Goal: Task Accomplishment & Management: Use online tool/utility

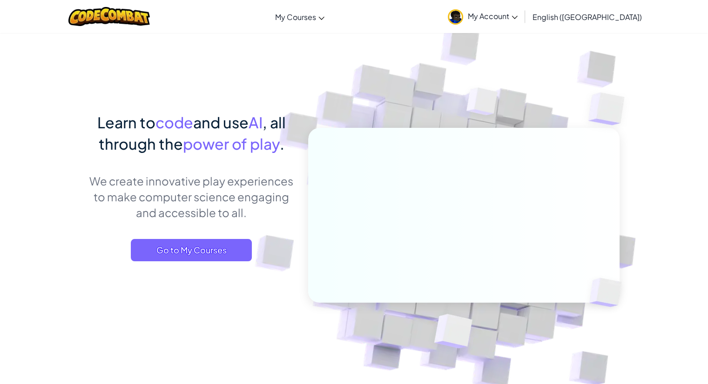
click at [522, 21] on link "My Account" at bounding box center [482, 16] width 79 height 29
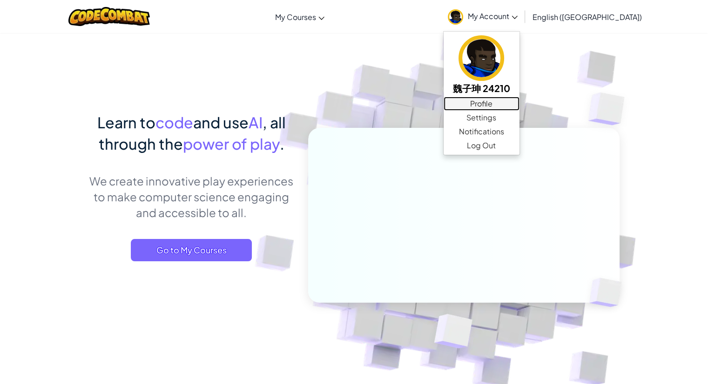
click at [519, 107] on link "Profile" at bounding box center [482, 104] width 76 height 14
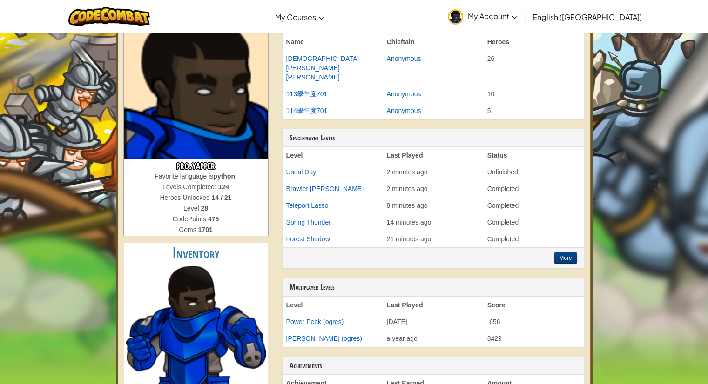
scroll to position [93, 0]
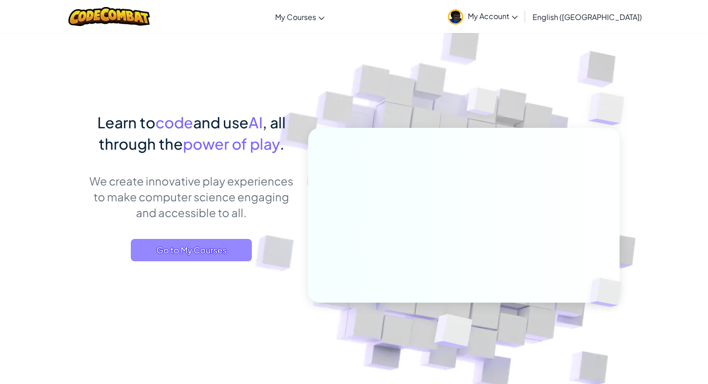
click at [163, 246] on span "Go to My Courses" at bounding box center [191, 250] width 121 height 22
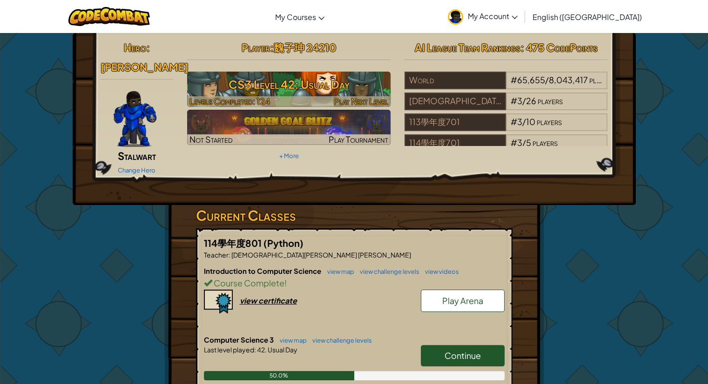
click at [340, 84] on h3 "CS3 Level 42: Usual Day" at bounding box center [288, 84] width 203 height 21
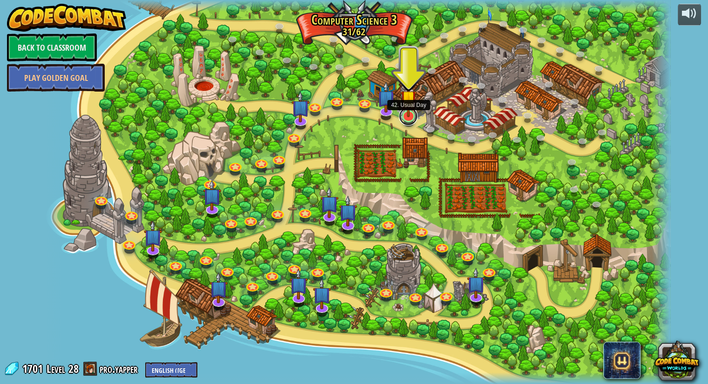
click at [410, 117] on link at bounding box center [408, 116] width 19 height 19
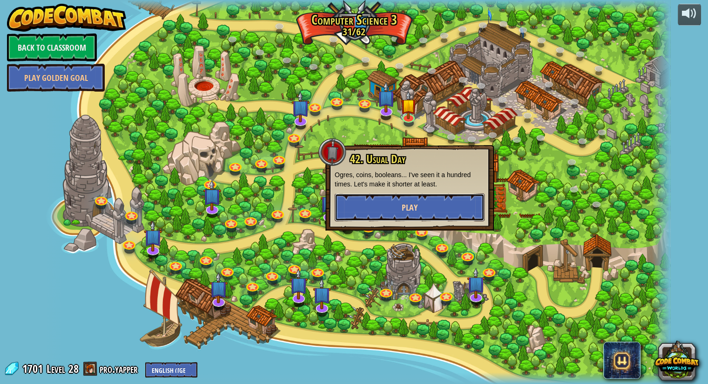
click at [403, 206] on span "Play" at bounding box center [410, 208] width 16 height 12
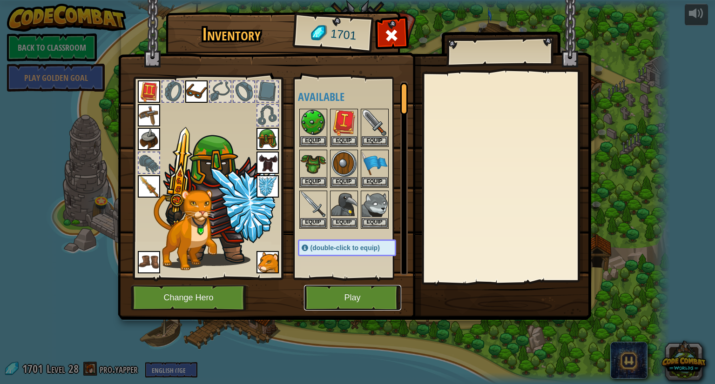
click at [326, 293] on button "Play" at bounding box center [352, 298] width 97 height 26
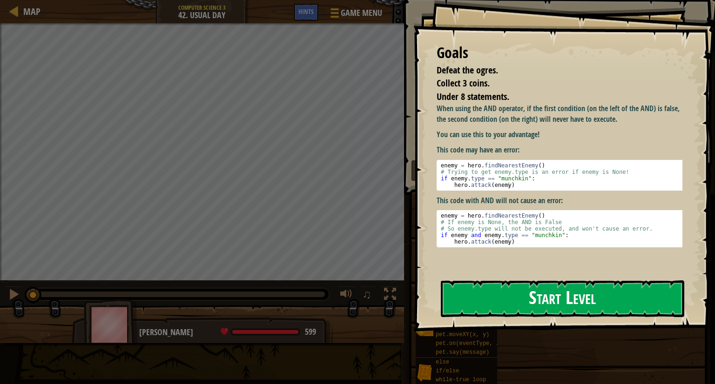
click at [547, 298] on button "Start Level" at bounding box center [562, 299] width 243 height 37
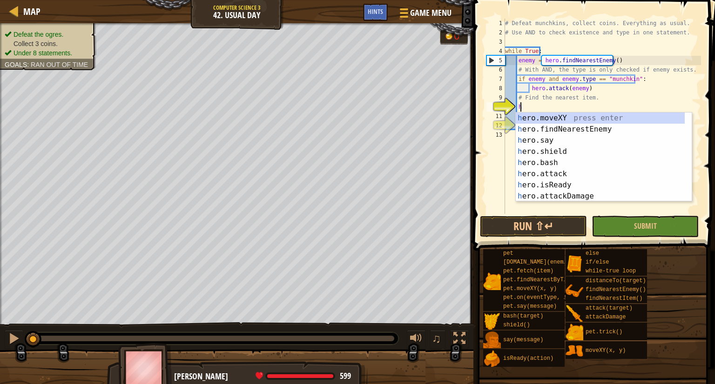
scroll to position [4, 0]
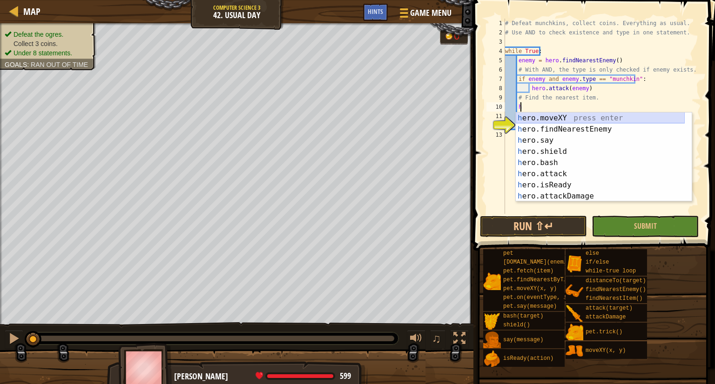
click at [571, 115] on div "h ero.moveXY press enter h ero.findNearestEnemy press enter h ero.say press ent…" at bounding box center [600, 169] width 169 height 112
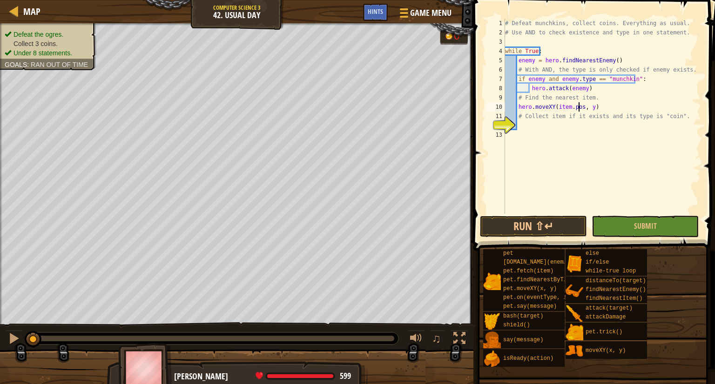
scroll to position [4, 7]
click at [593, 107] on div "# Defeat munchkins, collect coins. Everything as usual. # Use AND to check exis…" at bounding box center [602, 126] width 198 height 214
click at [588, 106] on div "# Defeat munchkins, collect coins. Everything as usual. # Use AND to check exis…" at bounding box center [602, 126] width 198 height 214
click at [589, 108] on div "# Defeat munchkins, collect coins. Everything as usual. # Use AND to check exis…" at bounding box center [602, 126] width 198 height 214
click at [592, 107] on div "# Defeat munchkins, collect coins. Everything as usual. # Use AND to check exis…" at bounding box center [602, 126] width 198 height 214
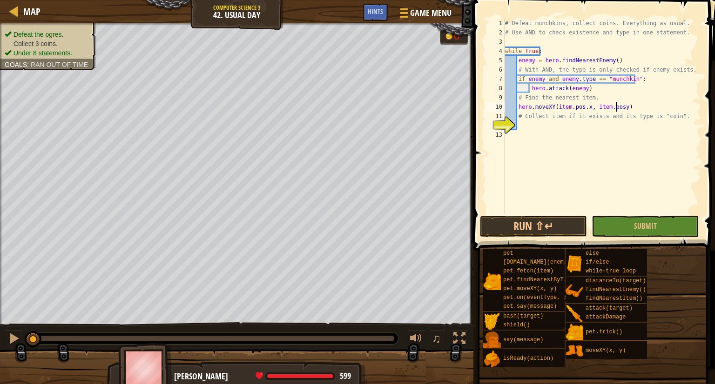
type textarea "hero.moveXY(item.pos.x, item.pos.y)"
click at [541, 144] on div "# Defeat munchkins, collect coins. Everything as usual. # Use AND to check exis…" at bounding box center [602, 126] width 198 height 214
click at [574, 126] on div "# Defeat munchkins, collect coins. Everything as usual. # Use AND to check exis…" at bounding box center [602, 126] width 198 height 214
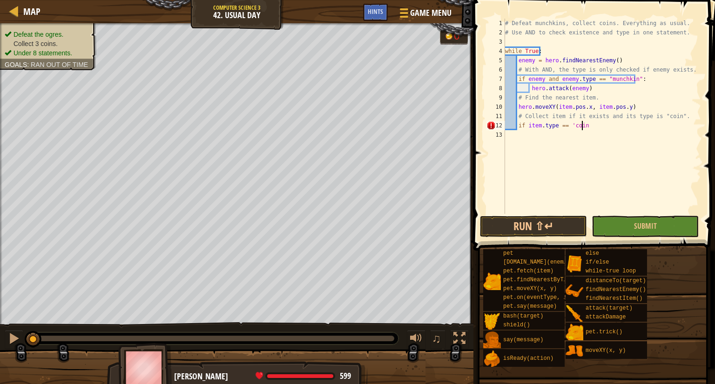
scroll to position [4, 6]
type textarea "if item.type == 'coin':"
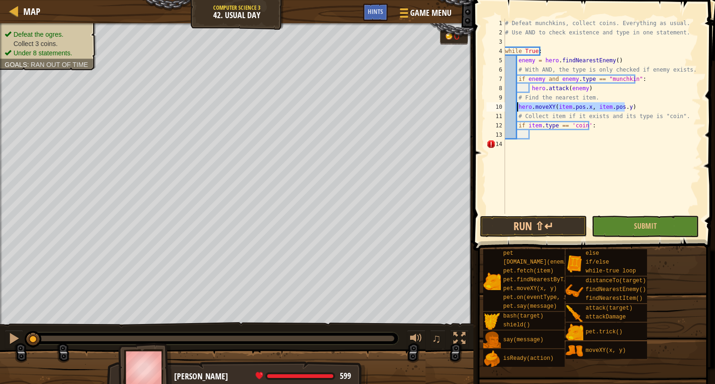
drag, startPoint x: 640, startPoint y: 110, endPoint x: 518, endPoint y: 111, distance: 121.9
click at [518, 111] on div "# Defeat munchkins, collect coins. Everything as usual. # Use AND to check exis…" at bounding box center [602, 126] width 198 height 214
type textarea "hero.moveXY(item.pos.x, item.pos.y)"
click at [547, 134] on div "# Defeat munchkins, collect coins. Everything as usual. # Use AND to check exis…" at bounding box center [602, 126] width 198 height 214
paste textarea "hero.moveXY(item.pos.x, item.pos.y)"
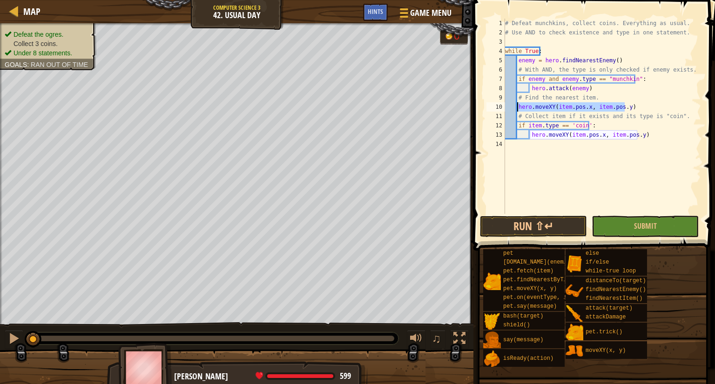
drag, startPoint x: 627, startPoint y: 105, endPoint x: 517, endPoint y: 107, distance: 110.3
click at [517, 107] on div "# Defeat munchkins, collect coins. Everything as usual. # Use AND to check exis…" at bounding box center [602, 126] width 198 height 214
type textarea "hero.moveXY(item.pos.x, item.pos.y)"
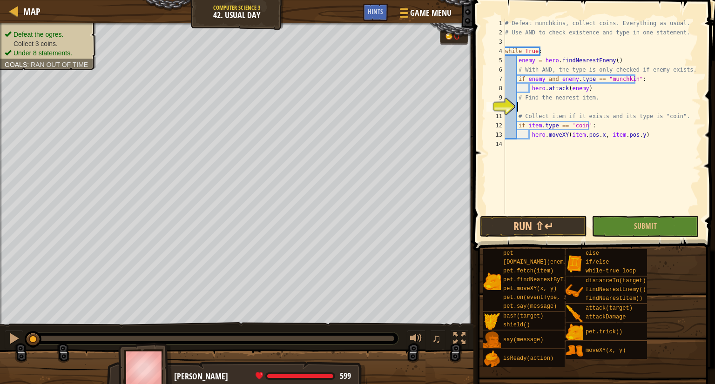
type textarea "f"
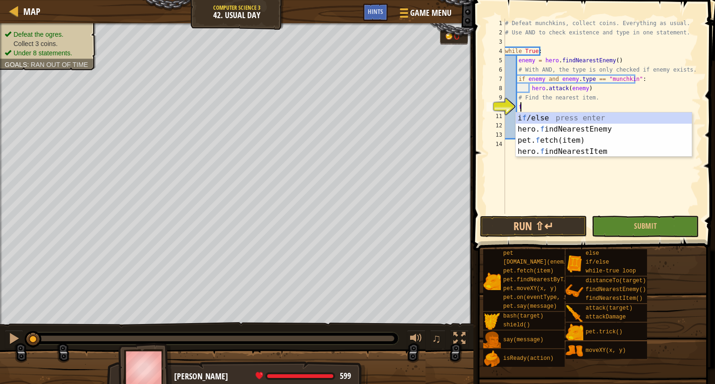
scroll to position [4, 0]
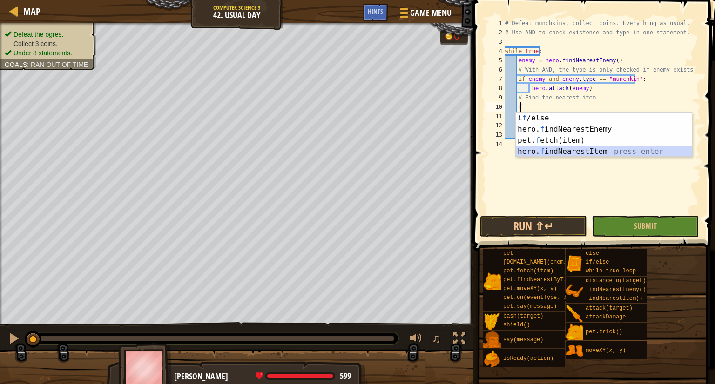
click at [609, 148] on div "i f /else press enter hero. f indNearestEnemy press enter pet. f etch(item) pre…" at bounding box center [604, 146] width 176 height 67
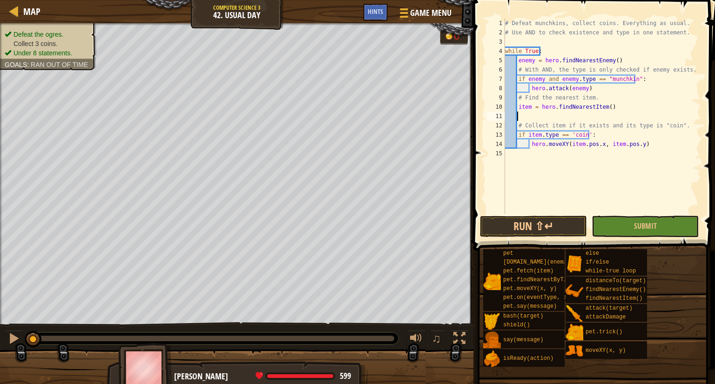
scroll to position [4, 0]
type textarea "item = hero.findNearestItem()"
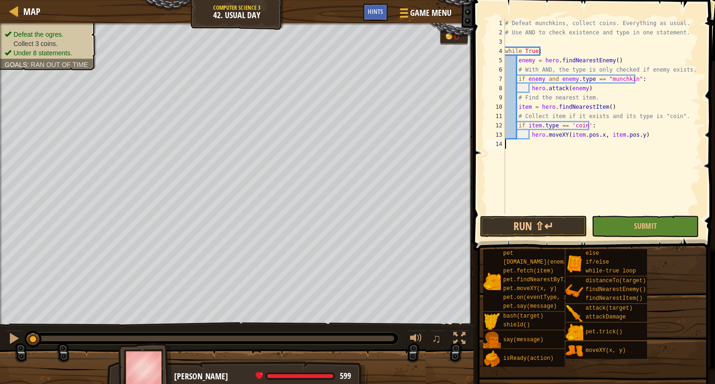
click at [557, 166] on div "# Defeat munchkins, collect coins. Everything as usual. # Use AND to check exis…" at bounding box center [602, 126] width 198 height 214
click at [526, 123] on div "# Defeat munchkins, collect coins. Everything as usual. # Use AND to check exis…" at bounding box center [602, 126] width 198 height 214
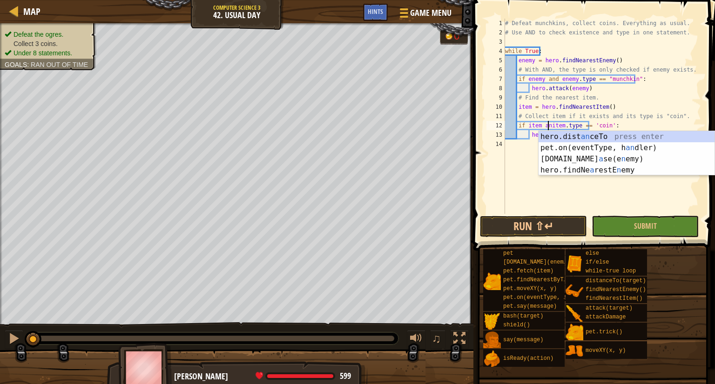
scroll to position [4, 4]
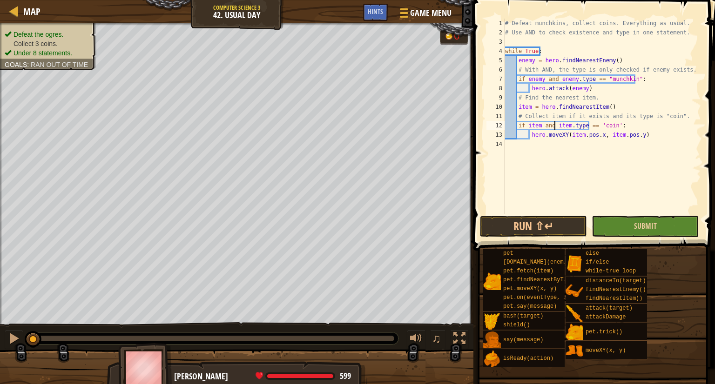
type textarea "if item and item.type == 'coin':"
click at [646, 216] on button "Submit" at bounding box center [644, 226] width 107 height 21
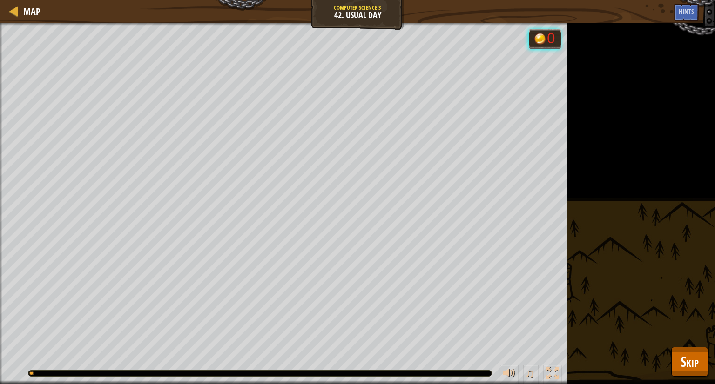
click at [683, 344] on div "Defeat the ogres. Collect 3 coins. Under 8 statements. Goals : Running... 0 ♫ […" at bounding box center [357, 203] width 715 height 361
click at [689, 364] on span "Skip" at bounding box center [689, 361] width 18 height 19
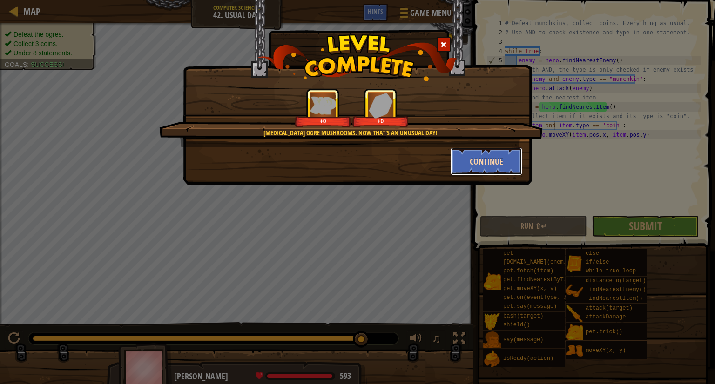
click at [482, 156] on button "Continue" at bounding box center [486, 162] width 72 height 28
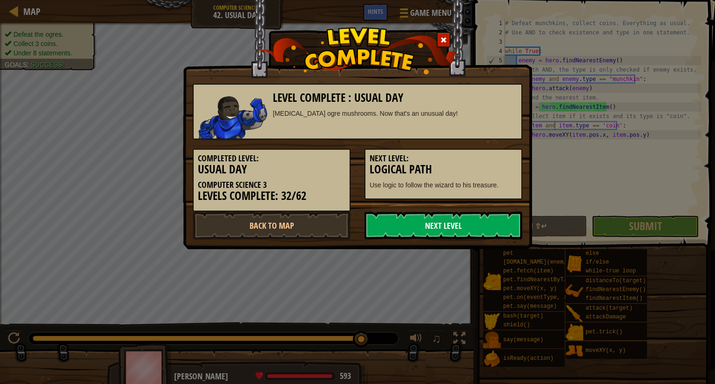
click at [469, 230] on link "Next Level" at bounding box center [443, 226] width 158 height 28
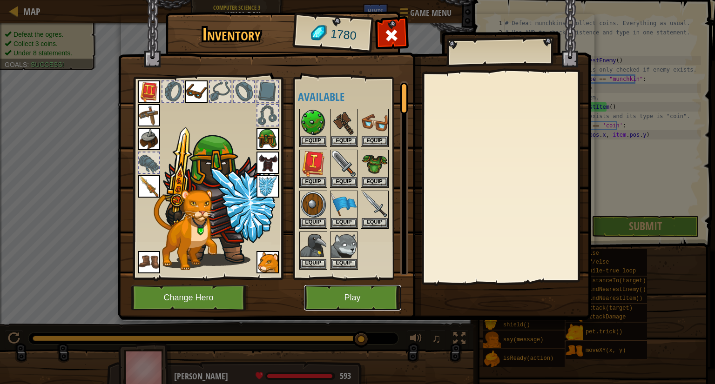
click at [350, 297] on button "Play" at bounding box center [352, 298] width 97 height 26
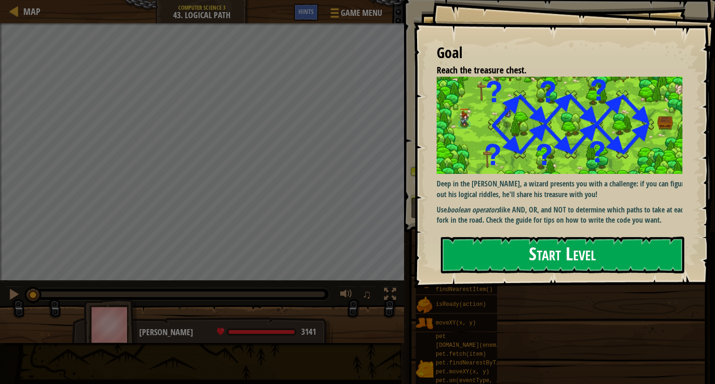
click at [581, 240] on button "Start Level" at bounding box center [562, 255] width 243 height 37
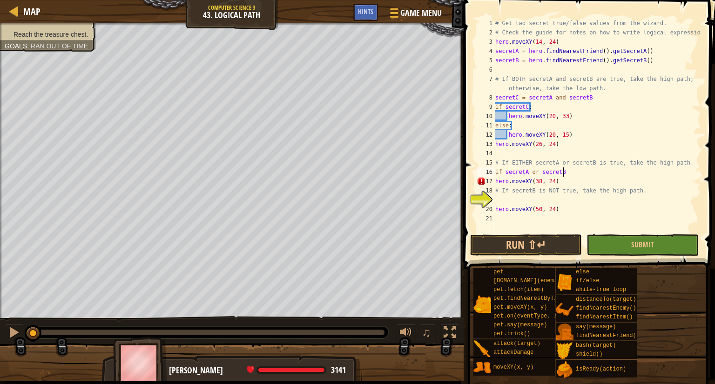
scroll to position [4, 5]
type textarea "if secretA or secretB:"
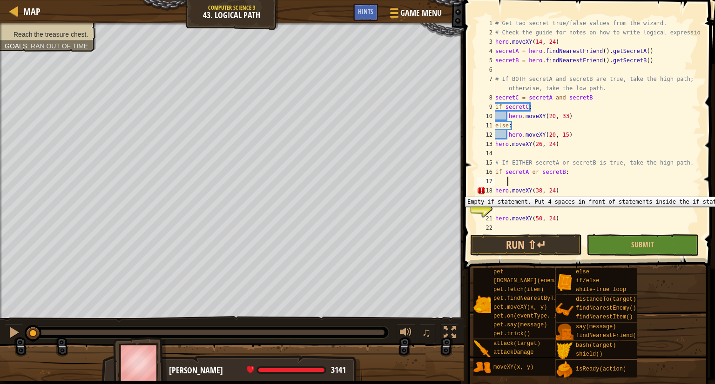
click at [491, 190] on div "18" at bounding box center [486, 190] width 19 height 9
drag, startPoint x: 494, startPoint y: 189, endPoint x: 499, endPoint y: 187, distance: 5.6
click at [498, 188] on div "hero.moveXY(38, 24) 1 2 3 4 5 6 7 8 9 10 11 12 13 14 15 16 17 18 19 20 21 22 # …" at bounding box center [588, 126] width 226 height 214
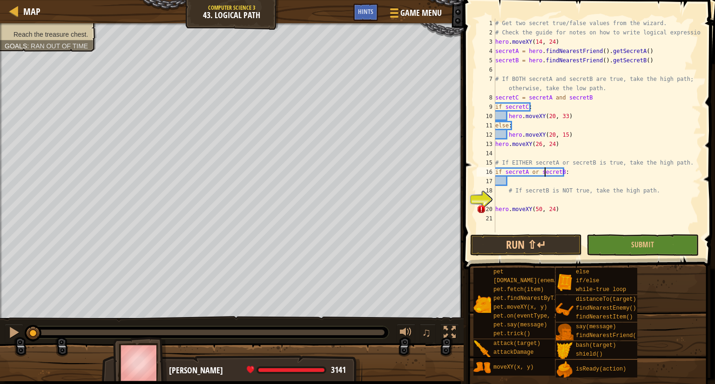
click at [543, 176] on div "# Get two secret true/false values from the wizard. # Check the guide for notes…" at bounding box center [597, 135] width 208 height 233
type textarea "if secretA or secretB:"
click at [544, 180] on div "# Get two secret true/false values from the wizard. # Check the guide for notes…" at bounding box center [597, 135] width 208 height 233
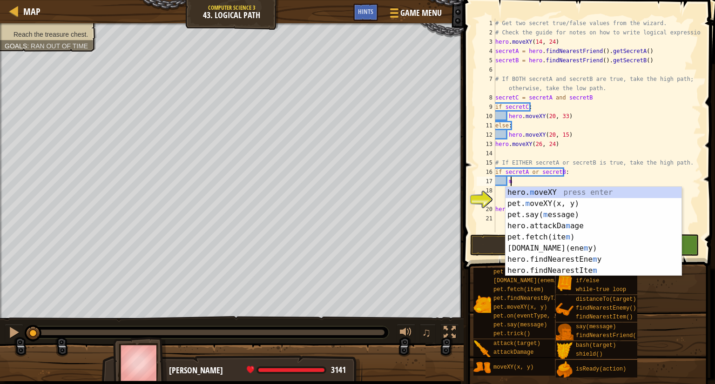
click at [543, 191] on div "hero. m oveXY press enter pet. m oveXY(x, y) press enter pet.say( m essage) pre…" at bounding box center [593, 243] width 176 height 112
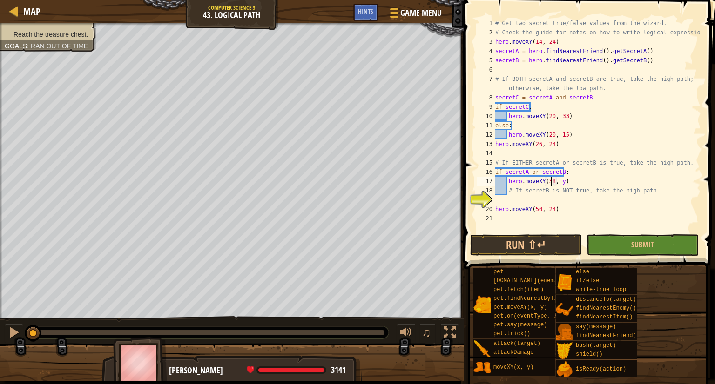
scroll to position [4, 4]
click at [559, 185] on div "# Get two secret true/false values from the wizard. # Check the guide for notes…" at bounding box center [597, 135] width 208 height 233
type textarea "hero.moveXY(38, 24)"
click at [502, 204] on div "# Get two secret true/false values from the wizard. # Check the guide for notes…" at bounding box center [597, 135] width 208 height 233
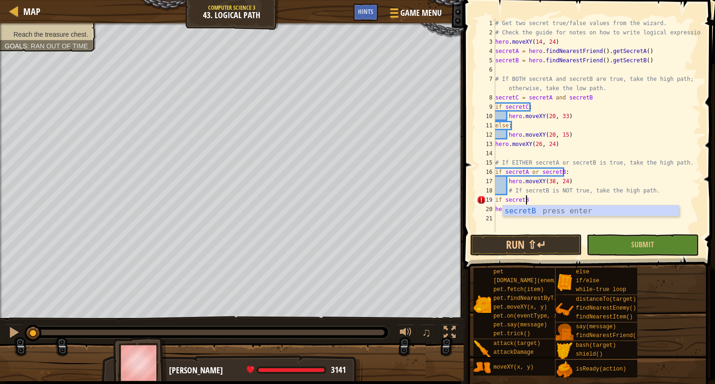
scroll to position [4, 2]
type textarea "if secretB"
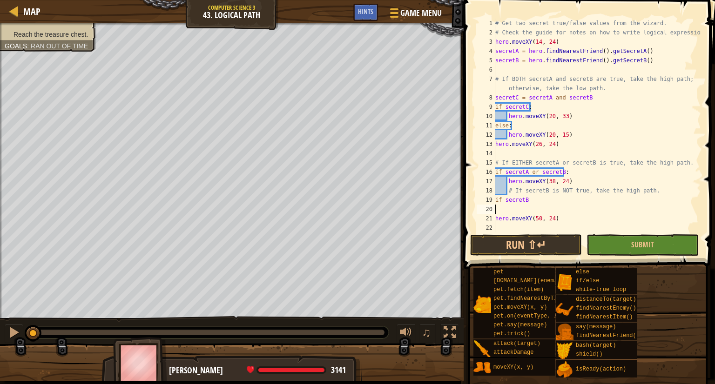
scroll to position [4, 0]
type textarea "1"
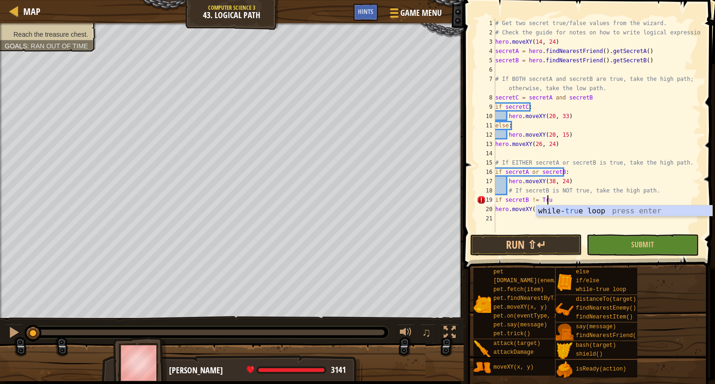
scroll to position [4, 4]
type textarea "if secretB != True:"
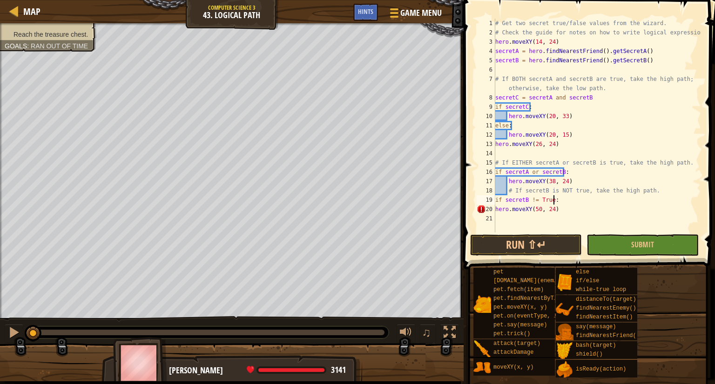
scroll to position [4, 0]
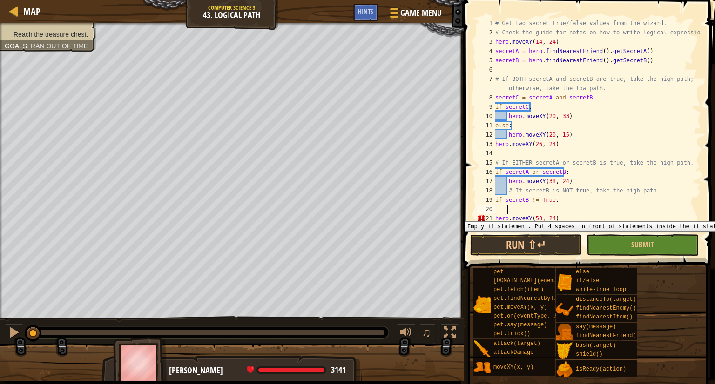
click at [493, 215] on div "21" at bounding box center [486, 218] width 19 height 9
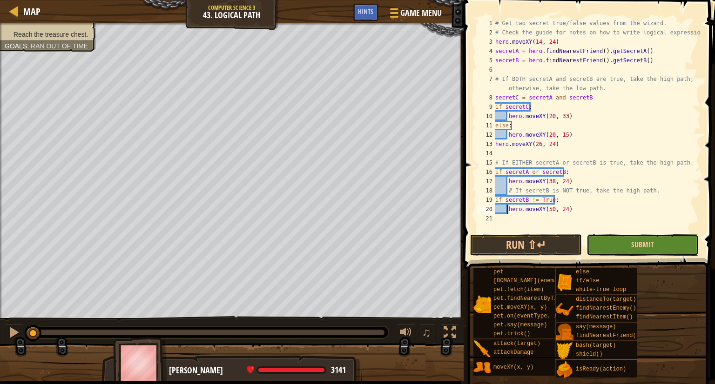
click at [600, 237] on button "Submit" at bounding box center [642, 245] width 112 height 21
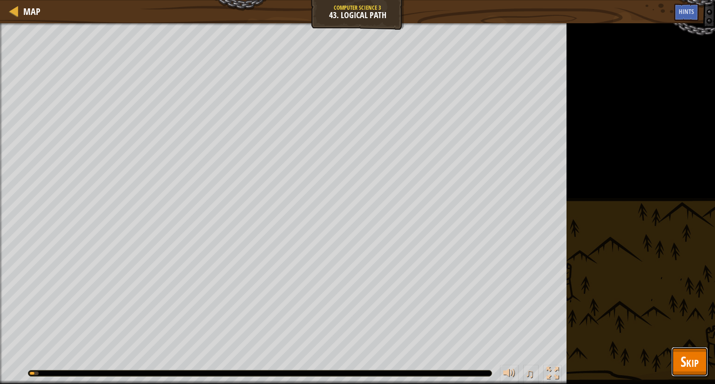
click at [706, 353] on button "Skip" at bounding box center [689, 362] width 37 height 30
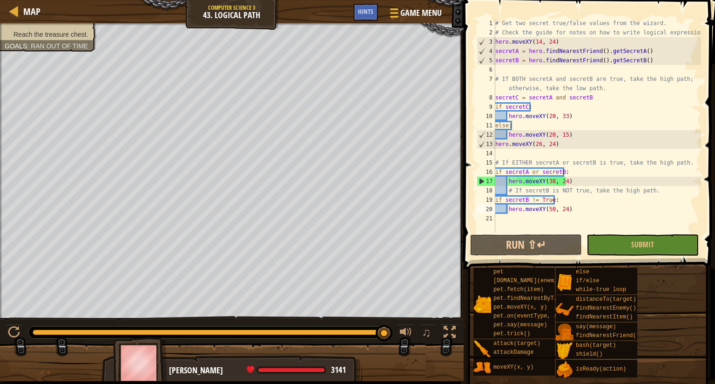
type textarea "hero.moveXY(26, 24)"
click at [446, 148] on div "Map Computer Science 3 43. Logical Path Game Menu Done Hints 1 הההההההההההההההה…" at bounding box center [357, 192] width 715 height 384
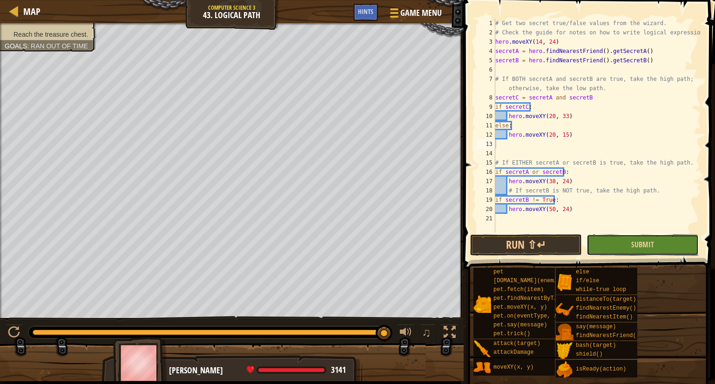
click at [667, 247] on button "Submit" at bounding box center [642, 245] width 112 height 21
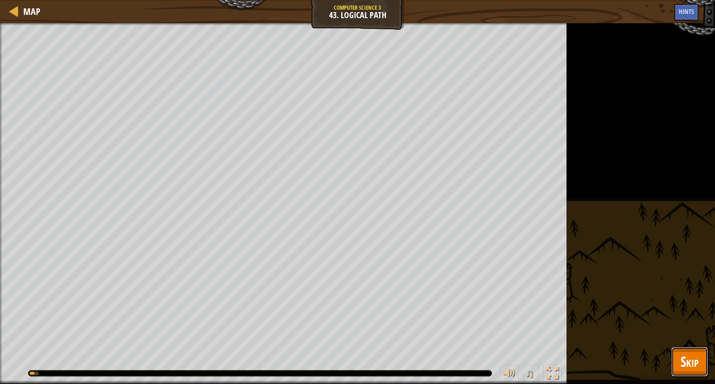
click at [679, 361] on button "Skip" at bounding box center [689, 362] width 37 height 30
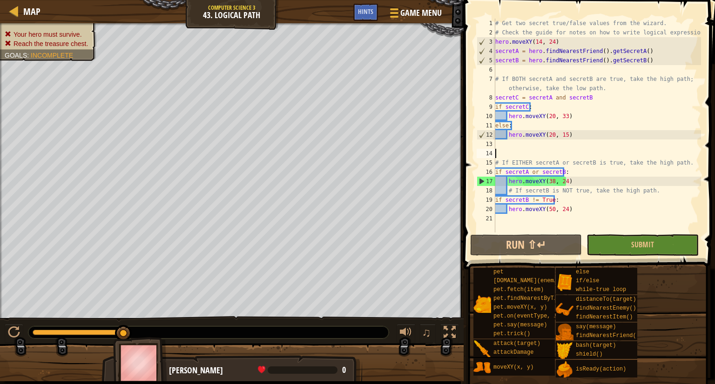
click at [554, 149] on div "# Get two secret true/false values from the wizard. # Check the guide for notes…" at bounding box center [597, 135] width 208 height 233
click at [498, 141] on div "# Get two secret true/false values from the wizard. # Check the guide for notes…" at bounding box center [597, 135] width 208 height 233
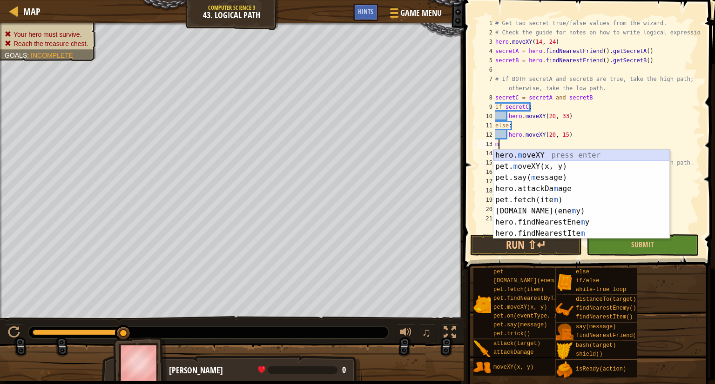
click at [550, 153] on div "hero. m oveXY press enter pet. m oveXY(x, y) press enter pet.say( m essage) pre…" at bounding box center [581, 206] width 176 height 112
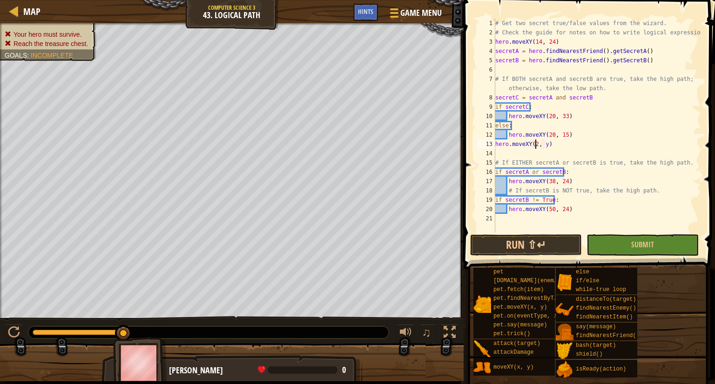
scroll to position [4, 4]
click at [544, 143] on div "# Get two secret true/false values from the wizard. # Check the guide for notes…" at bounding box center [597, 135] width 208 height 233
click at [545, 143] on div "# Get two secret true/false values from the wizard. # Check the guide for notes…" at bounding box center [597, 135] width 208 height 233
drag, startPoint x: 547, startPoint y: 143, endPoint x: 548, endPoint y: 130, distance: 13.5
click at [548, 136] on div "# Get two secret true/false values from the wizard. # Check the guide for notes…" at bounding box center [597, 135] width 208 height 233
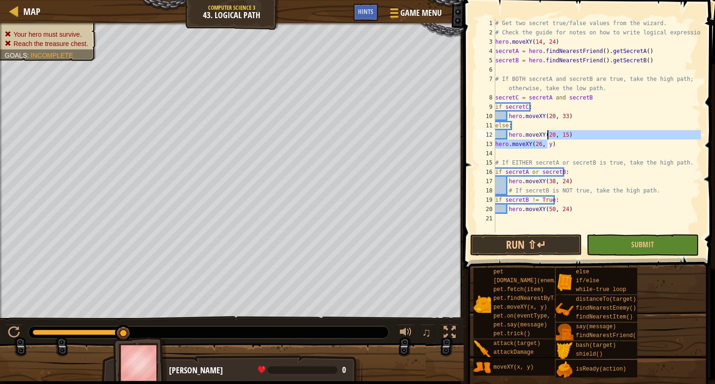
click at [546, 144] on div "# Get two secret true/false values from the wizard. # Check the guide for notes…" at bounding box center [597, 126] width 208 height 214
click at [548, 181] on div "# Get two secret true/false values from the wizard. # Check the guide for notes…" at bounding box center [597, 135] width 208 height 233
click at [549, 181] on div "# Get two secret true/false values from the wizard. # Check the guide for notes…" at bounding box center [597, 135] width 208 height 233
click at [573, 170] on div "# Get two secret true/false values from the wizard. # Check the guide for notes…" at bounding box center [597, 135] width 208 height 233
type textarea "if secretA or secretB:"
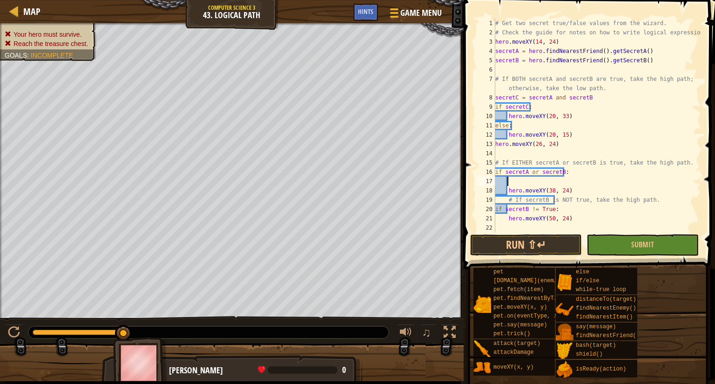
scroll to position [4, 0]
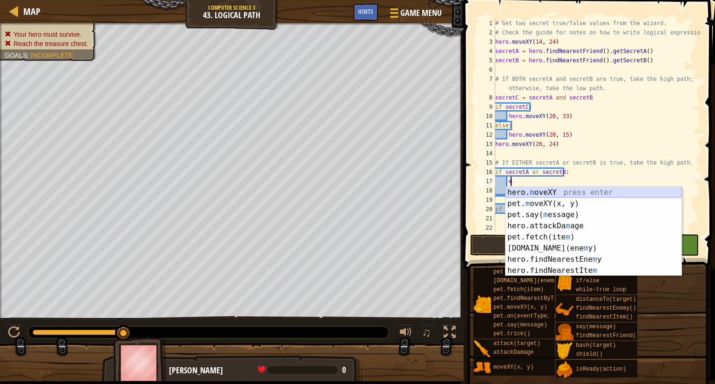
click at [566, 191] on div "hero. m oveXY press enter pet. m oveXY(x, y) press enter pet.say( m essage) pre…" at bounding box center [593, 243] width 176 height 112
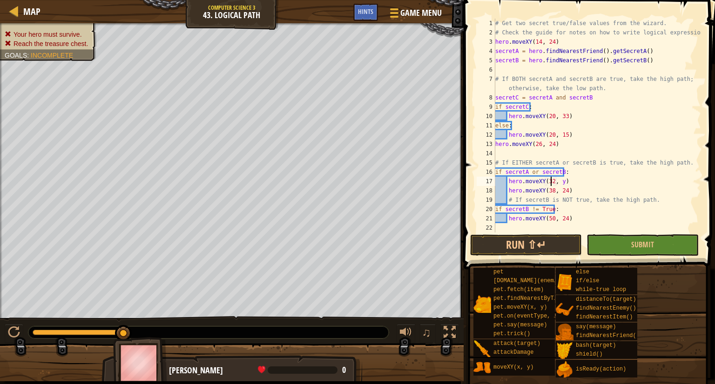
scroll to position [4, 4]
click at [558, 186] on div "# Get two secret true/false values from the wizard. # Check the guide for notes…" at bounding box center [597, 135] width 208 height 233
click at [579, 208] on div "# Get two secret true/false values from the wizard. # Check the guide for notes…" at bounding box center [597, 135] width 208 height 233
type textarea "if secretB != True:"
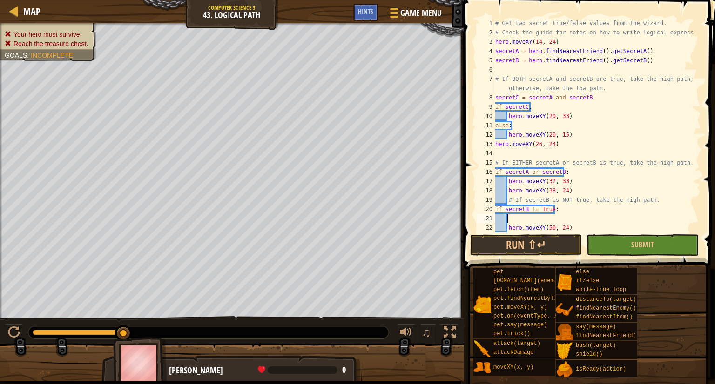
scroll to position [4, 0]
type textarea "ㄩ"
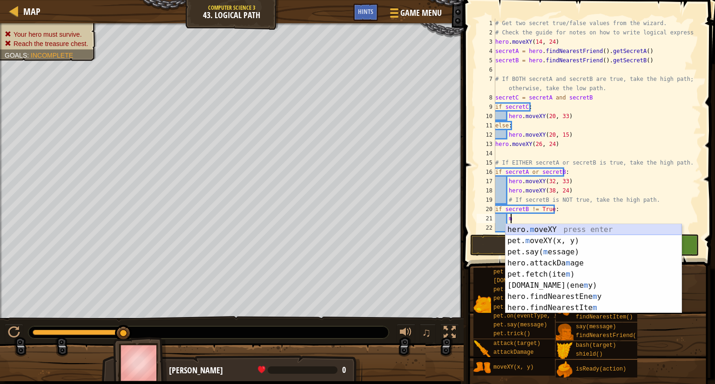
click at [579, 228] on div "hero. m oveXY press enter pet. m oveXY(x, y) press enter pet.say( m essage) pre…" at bounding box center [593, 280] width 176 height 112
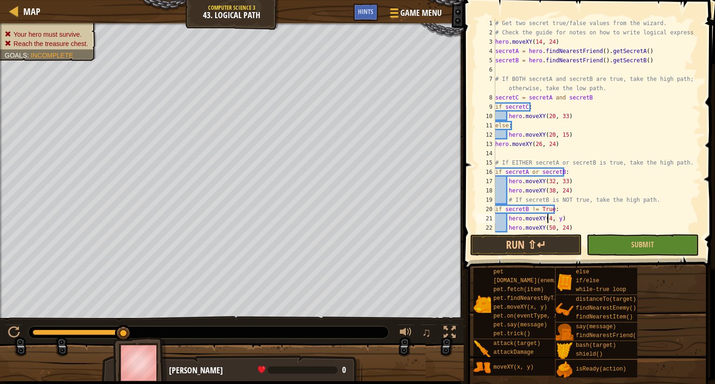
scroll to position [4, 4]
click at [559, 219] on div "# Get two secret true/false values from the wizard. # Check the guide for notes…" at bounding box center [593, 135] width 201 height 233
click at [507, 224] on div "# Get two secret true/false values from the wizard. # Check the guide for notes…" at bounding box center [593, 135] width 201 height 233
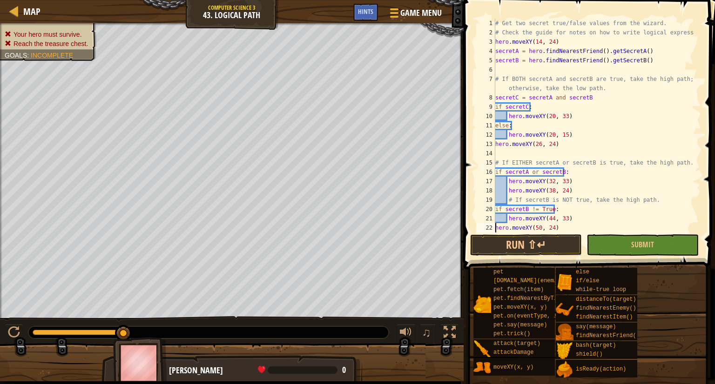
click at [506, 192] on div "# Get two secret true/false values from the wizard. # Check the guide for notes…" at bounding box center [593, 135] width 201 height 233
click at [654, 239] on button "Submit" at bounding box center [642, 245] width 112 height 21
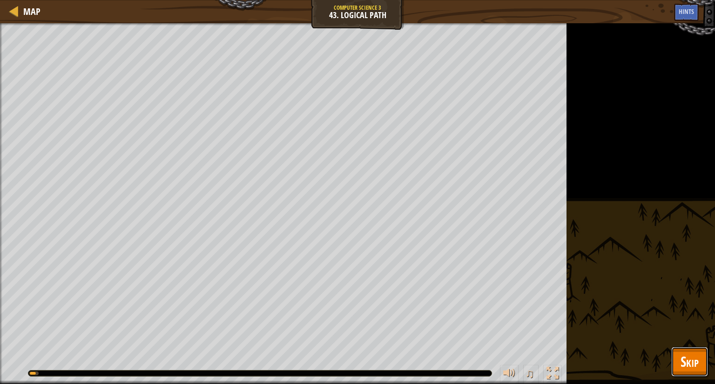
click at [688, 362] on span "Skip" at bounding box center [689, 361] width 18 height 19
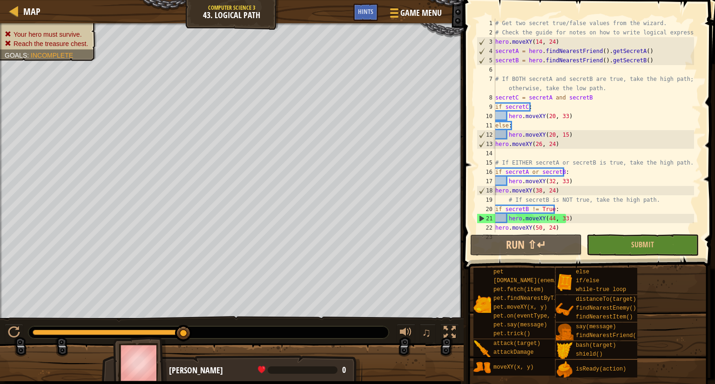
scroll to position [9, 0]
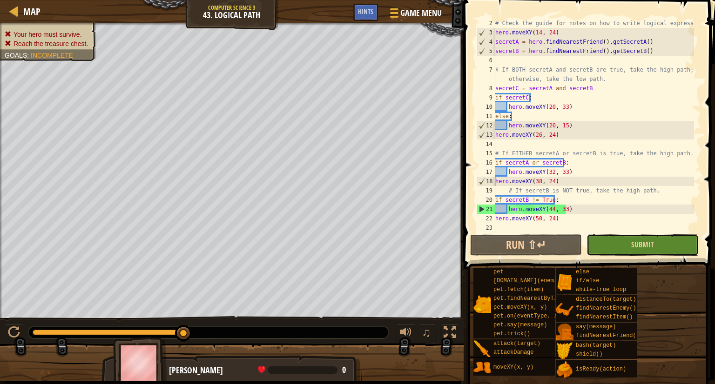
click at [640, 255] on button "Submit" at bounding box center [642, 245] width 112 height 21
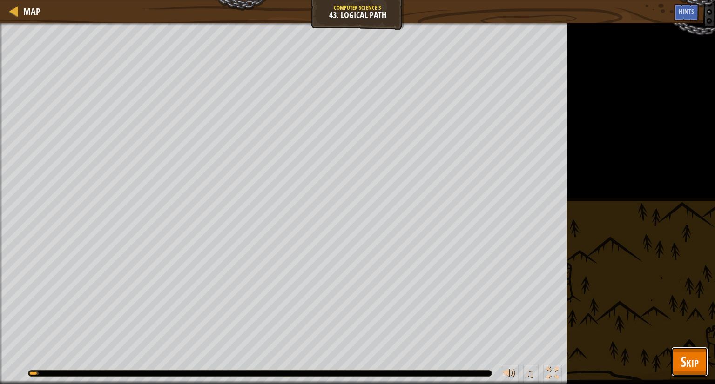
drag, startPoint x: 679, startPoint y: 353, endPoint x: 679, endPoint y: 348, distance: 5.6
click at [679, 348] on button "Skip" at bounding box center [689, 362] width 37 height 30
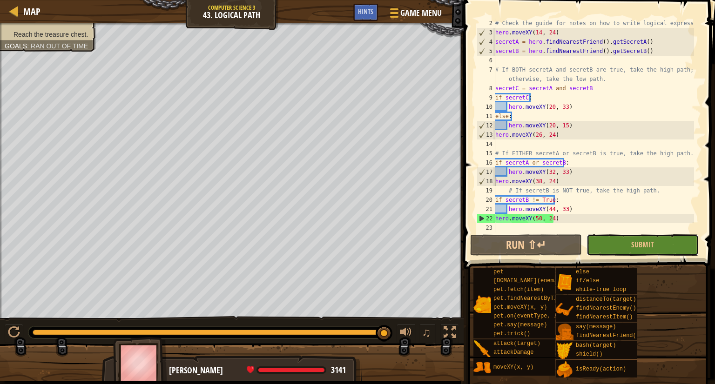
click at [592, 249] on button "Submit" at bounding box center [642, 245] width 112 height 21
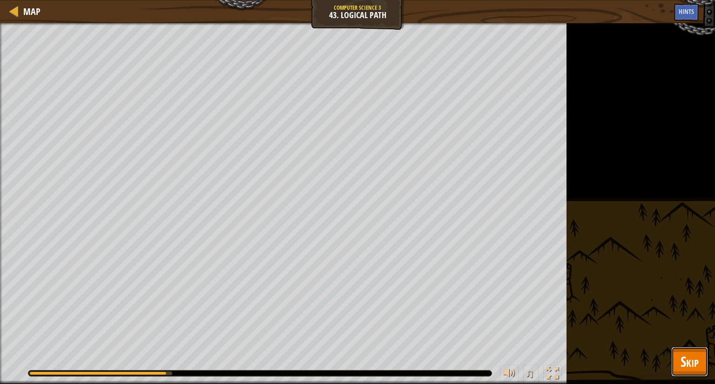
click at [681, 349] on button "Skip" at bounding box center [689, 362] width 37 height 30
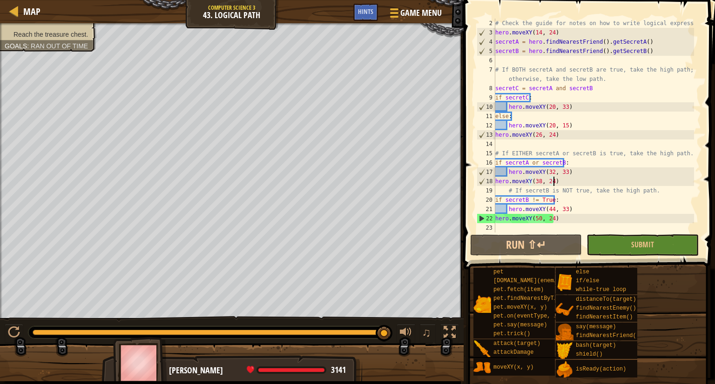
click at [570, 181] on div "# Check the guide for notes on how to write logical expressions. hero . moveXY …" at bounding box center [593, 135] width 201 height 233
click at [577, 170] on div "# Check the guide for notes on how to write logical expressions. hero . moveXY …" at bounding box center [593, 135] width 201 height 233
type textarea "hero.moveXY(32, 33)"
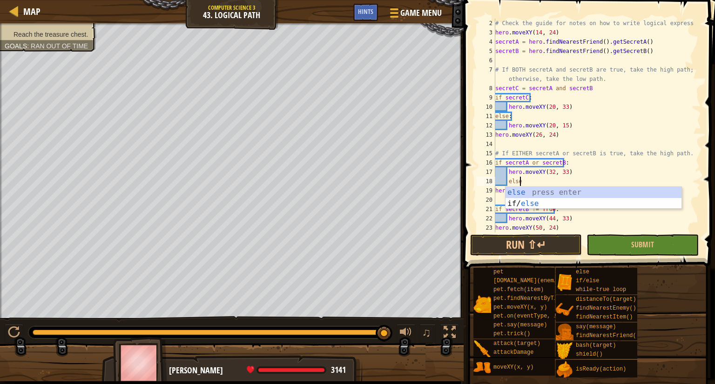
scroll to position [4, 1]
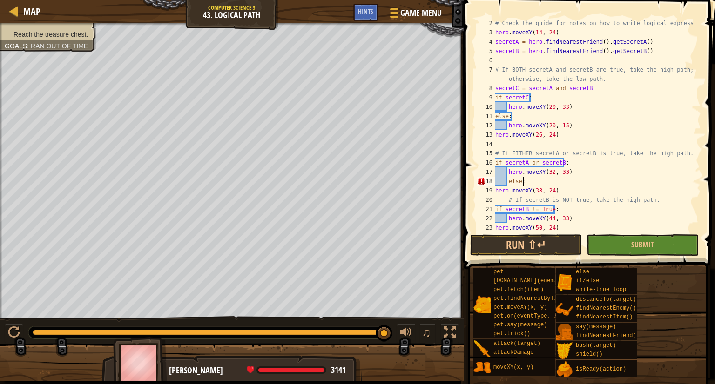
click at [494, 190] on div "19" at bounding box center [486, 190] width 19 height 9
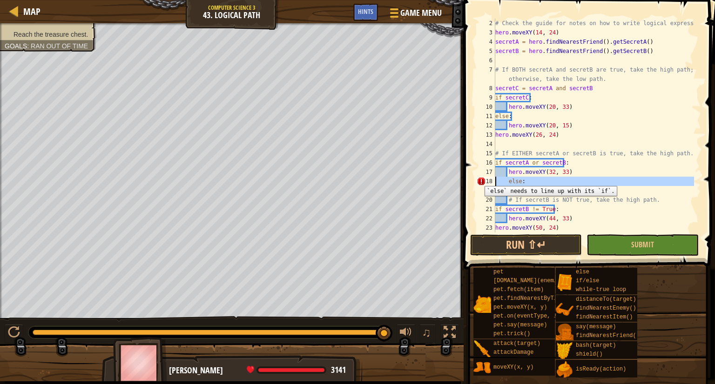
click at [477, 179] on div "18" at bounding box center [486, 181] width 19 height 9
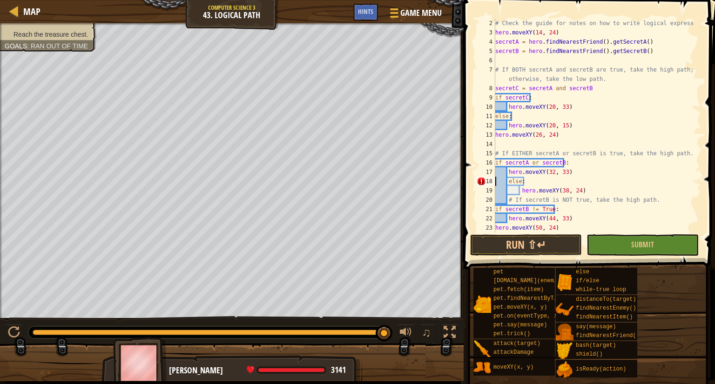
click at [508, 181] on div "# Check the guide for notes on how to write logical expressions. hero . moveXY …" at bounding box center [593, 135] width 201 height 233
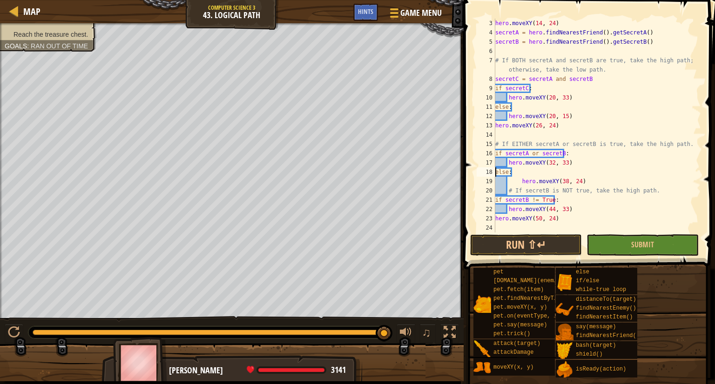
click at [492, 216] on div "23" at bounding box center [486, 218] width 19 height 9
type textarea "hero.moveXY(50, 24)"
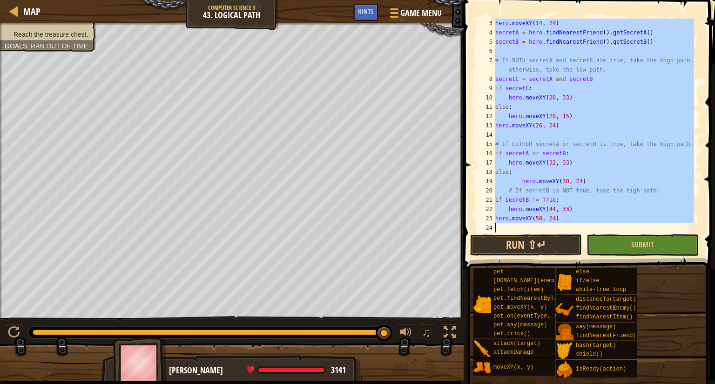
click at [492, 216] on div "23" at bounding box center [486, 218] width 19 height 9
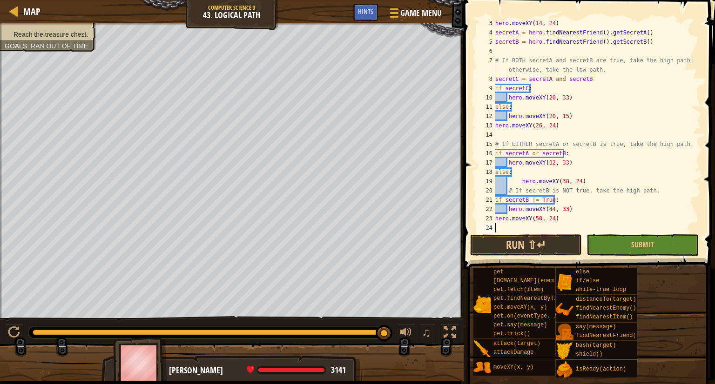
click at [492, 214] on div "23" at bounding box center [486, 218] width 19 height 9
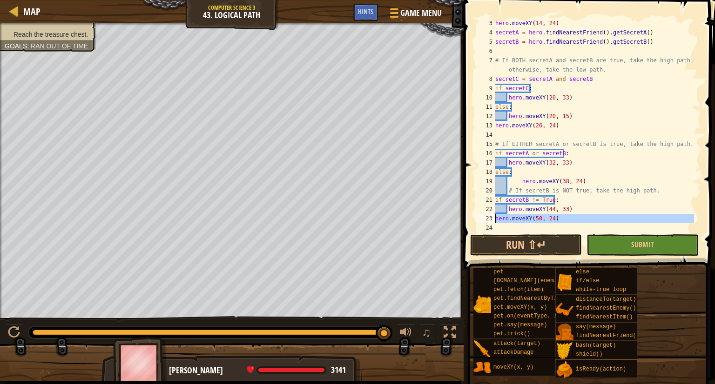
click at [492, 216] on div "23" at bounding box center [486, 218] width 19 height 9
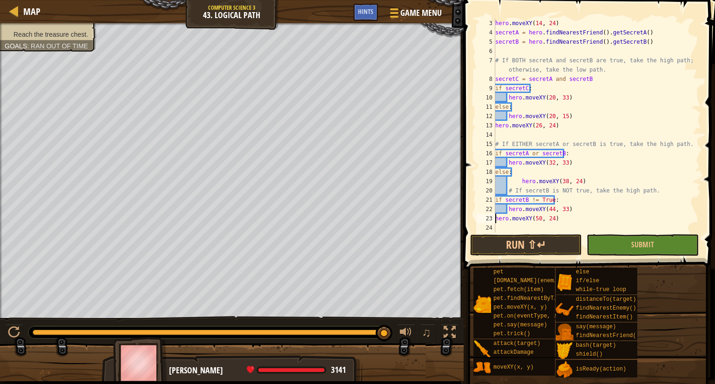
scroll to position [9, 0]
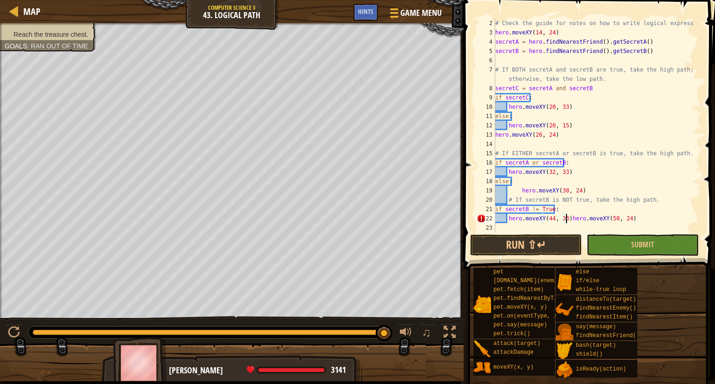
type textarea "hero.moveXY(50, 24)"
click at [526, 224] on div "# Check the guide for notes on how to write logical expressions. hero . moveXY …" at bounding box center [593, 135] width 201 height 233
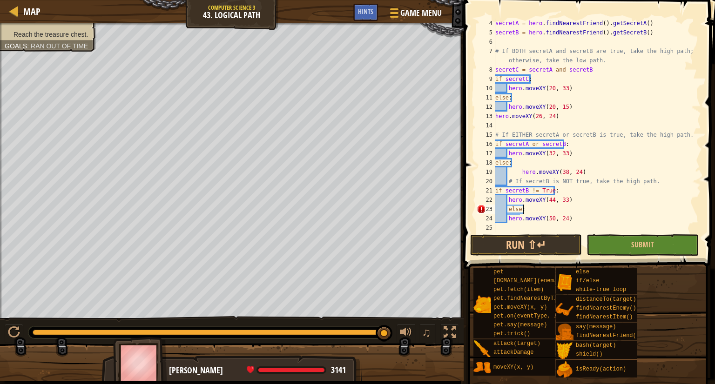
scroll to position [28, 0]
click at [497, 205] on div "secretA = hero . findNearestFriend ( ) . getSecretA ( ) secretB = hero . findNe…" at bounding box center [593, 135] width 201 height 233
click at [507, 209] on div "secretA = hero . findNearestFriend ( ) . getSecretA ( ) secretB = hero . findNe…" at bounding box center [593, 135] width 201 height 233
click at [550, 218] on div "secretA = hero . findNearestFriend ( ) . getSecretA ( ) secretB = hero . findNe…" at bounding box center [593, 135] width 201 height 233
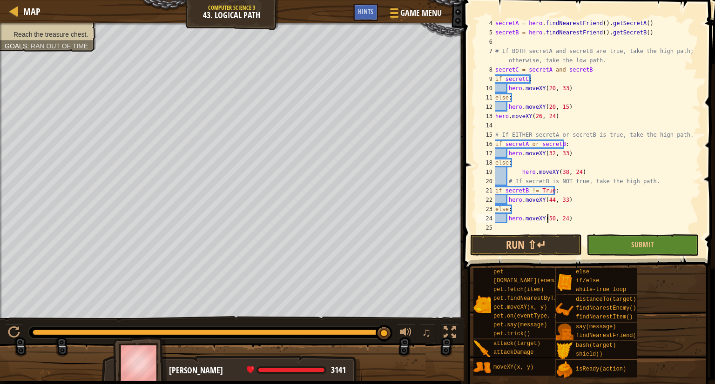
click at [547, 218] on div "secretA = hero . findNearestFriend ( ) . getSecretA ( ) secretB = hero . findNe…" at bounding box center [593, 135] width 201 height 233
click at [560, 217] on div "secretA = hero . findNearestFriend ( ) . getSecretA ( ) secretB = hero . findNe…" at bounding box center [593, 135] width 201 height 233
click at [559, 218] on div "secretA = hero . findNearestFriend ( ) . getSecretA ( ) secretB = hero . findNe…" at bounding box center [593, 135] width 201 height 233
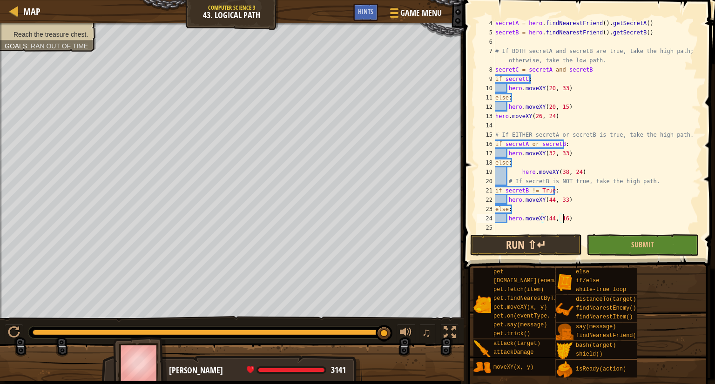
scroll to position [4, 5]
type textarea "hero.moveXY(44, 16)"
click at [618, 242] on button "Submit" at bounding box center [642, 245] width 112 height 21
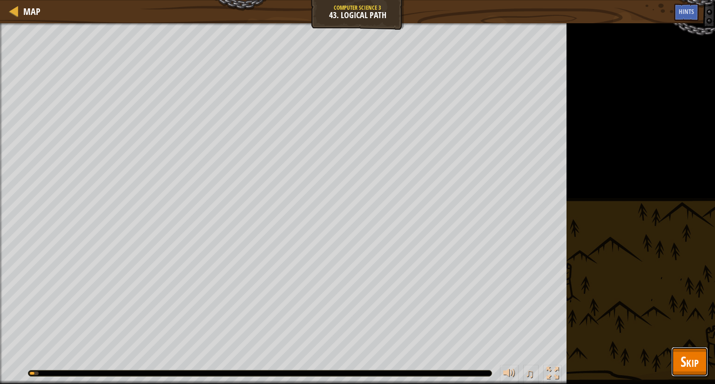
click at [681, 365] on span "Skip" at bounding box center [689, 361] width 18 height 19
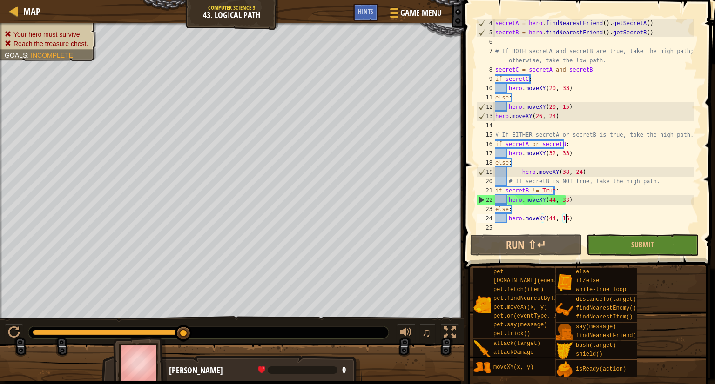
click at [578, 219] on div "secretA = hero . findNearestFriend ( ) . getSecretA ( ) secretB = hero . findNe…" at bounding box center [593, 135] width 201 height 233
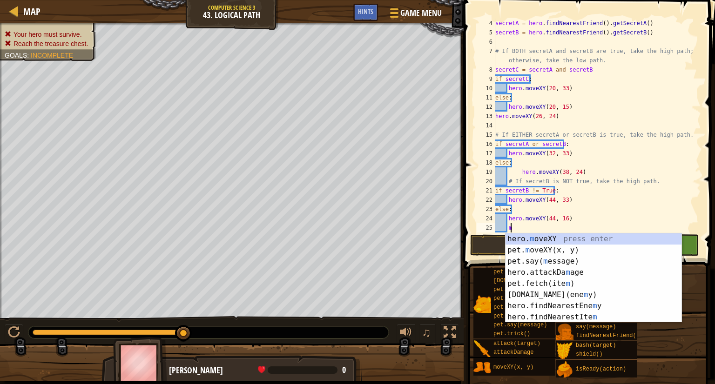
scroll to position [4, 0]
click at [570, 234] on div "hero. m oveXY press enter pet. m oveXY(x, y) press enter pet.say( m essage) pre…" at bounding box center [593, 290] width 176 height 112
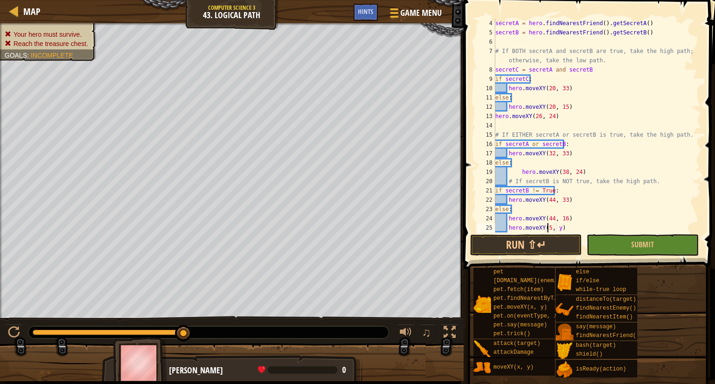
scroll to position [4, 4]
click at [558, 227] on div "secretA = hero . findNearestFriend ( ) . getSecretA ( ) secretB = hero . findNe…" at bounding box center [593, 135] width 201 height 233
click at [558, 229] on div "secretA = hero . findNearestFriend ( ) . getSecretA ( ) secretB = hero . findNe…" at bounding box center [593, 135] width 201 height 233
click at [638, 242] on span "Submit" at bounding box center [642, 245] width 23 height 10
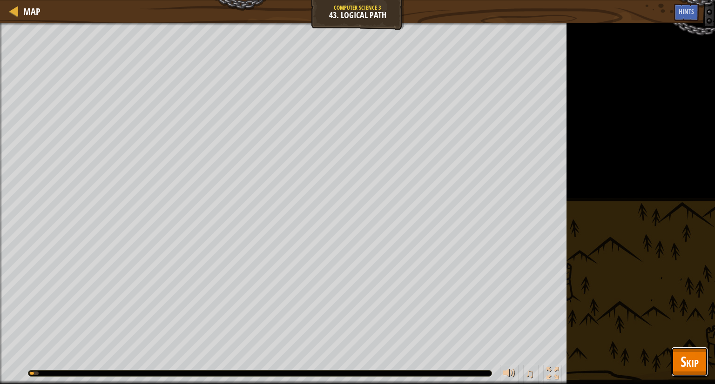
click at [686, 370] on span "Skip" at bounding box center [689, 361] width 18 height 19
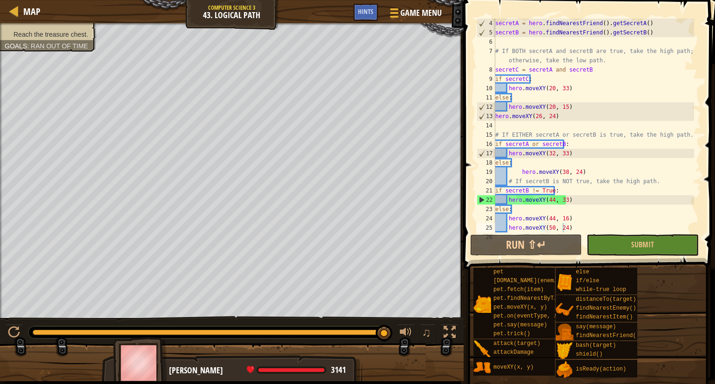
scroll to position [37, 0]
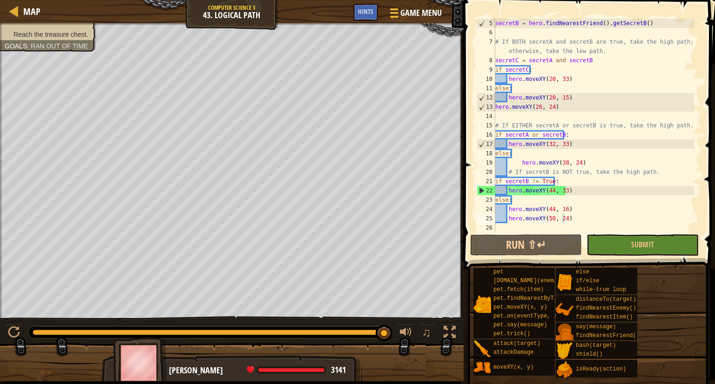
click at [506, 218] on div "secretB = hero . findNearestFriend ( ) . getSecretB ( ) # If BOTH secretA and s…" at bounding box center [593, 135] width 201 height 233
type textarea "hero.moveXY(50, 24)"
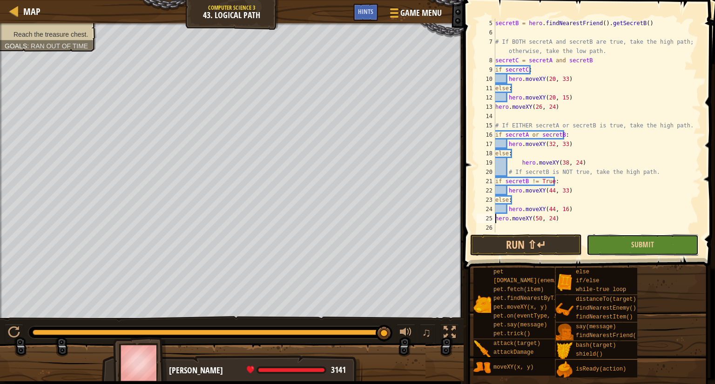
click at [590, 251] on button "Submit" at bounding box center [642, 245] width 112 height 21
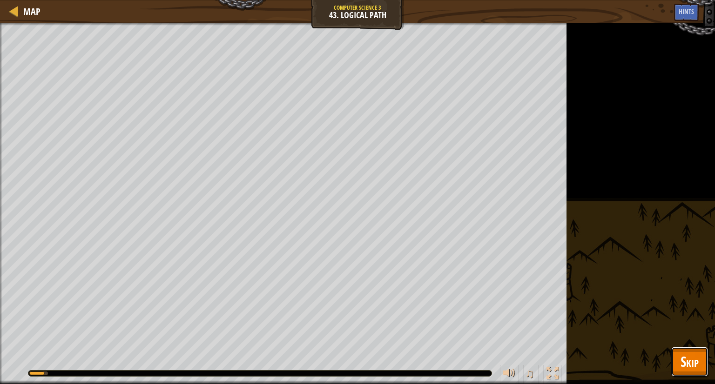
click at [689, 355] on span "Skip" at bounding box center [689, 361] width 18 height 19
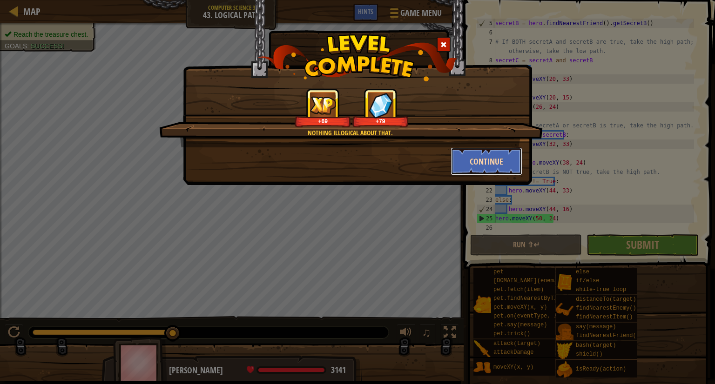
click at [475, 166] on button "Continue" at bounding box center [486, 162] width 72 height 28
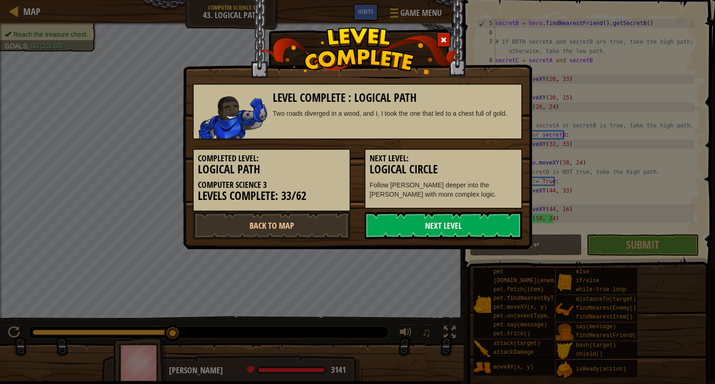
click at [455, 224] on link "Next Level" at bounding box center [443, 226] width 158 height 28
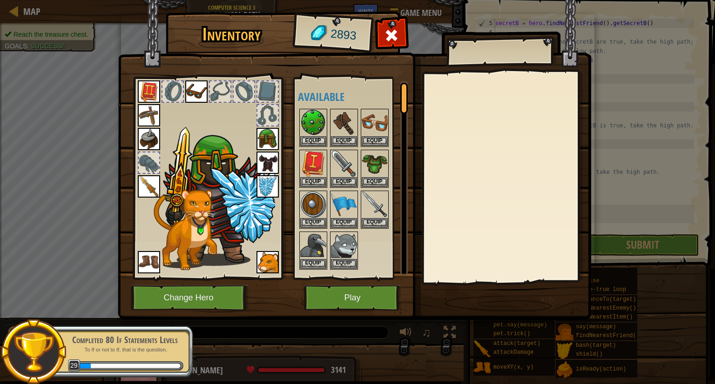
click at [268, 159] on img at bounding box center [267, 163] width 22 height 22
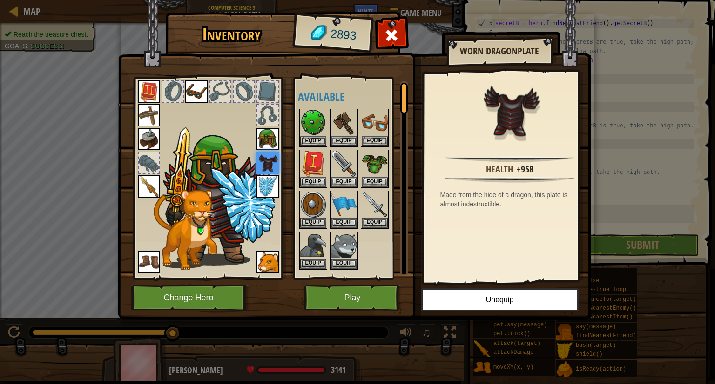
click at [265, 134] on img at bounding box center [267, 139] width 22 height 22
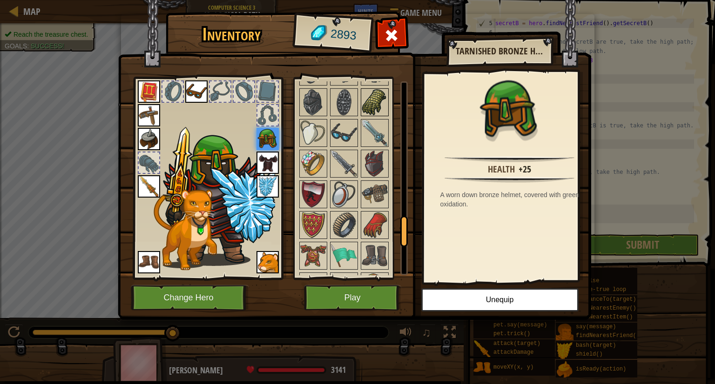
scroll to position [977, 0]
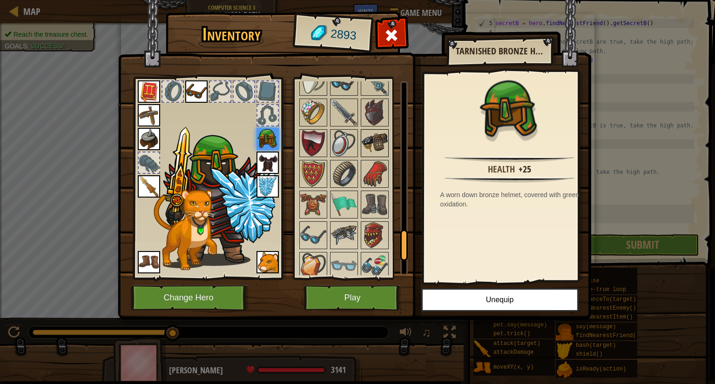
drag, startPoint x: 378, startPoint y: 114, endPoint x: 382, endPoint y: 125, distance: 11.3
click at [375, 112] on img at bounding box center [375, 113] width 26 height 26
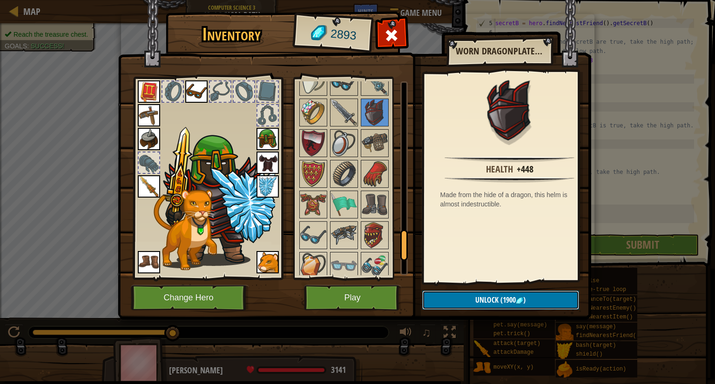
click at [465, 293] on button "Unlock (1900 )" at bounding box center [500, 300] width 157 height 19
click at [465, 301] on button "Confirm" at bounding box center [500, 300] width 157 height 19
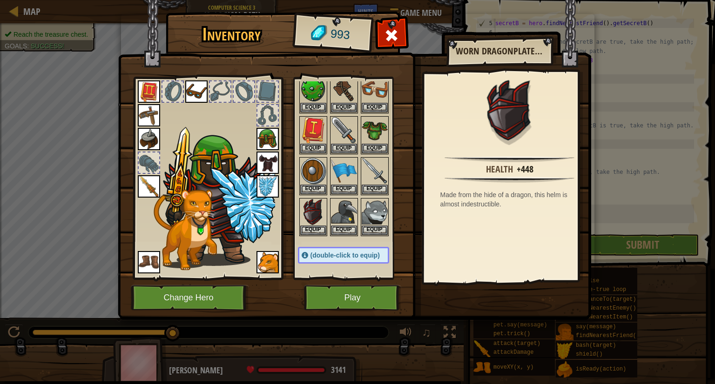
scroll to position [47, 0]
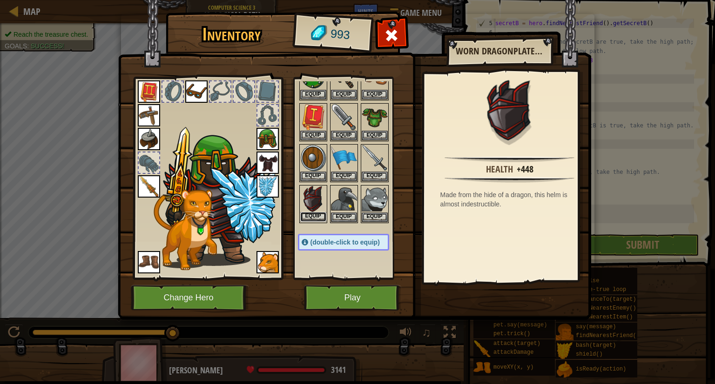
click at [316, 217] on button "Equip" at bounding box center [313, 217] width 26 height 10
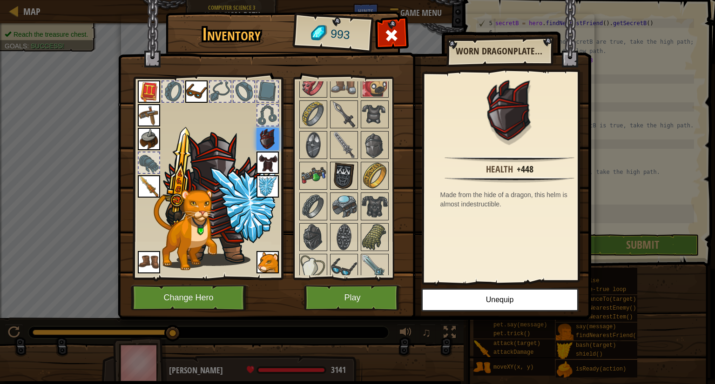
scroll to position [1098, 0]
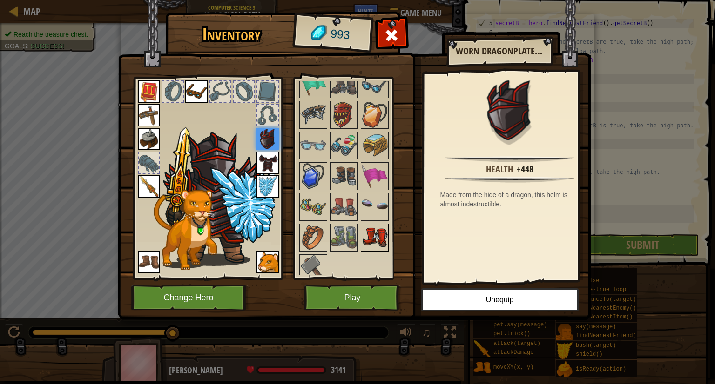
click at [374, 225] on img at bounding box center [375, 238] width 26 height 26
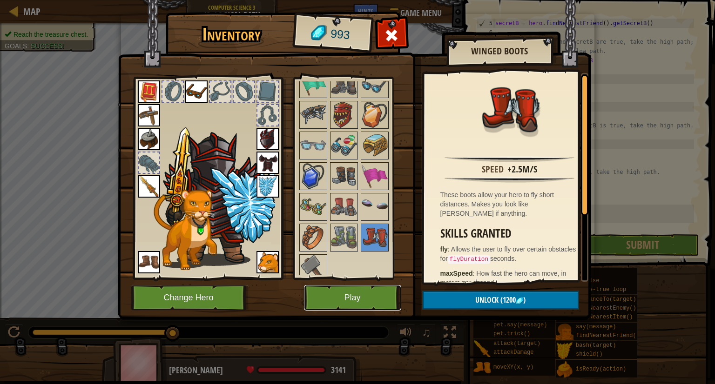
click at [330, 296] on button "Play" at bounding box center [352, 298] width 97 height 26
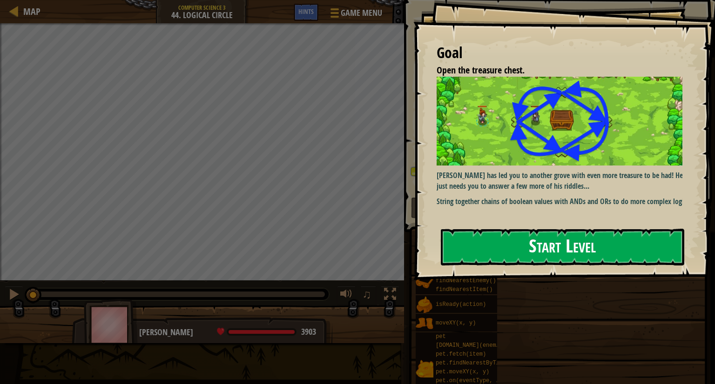
click at [499, 246] on button "Start Level" at bounding box center [562, 247] width 243 height 37
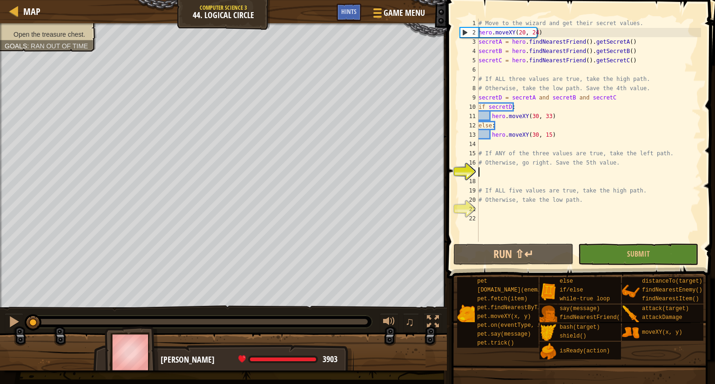
scroll to position [4, 0]
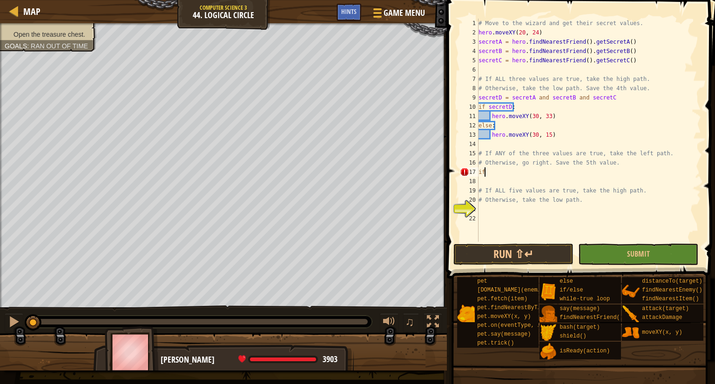
type textarea "# Otherwise, go right. Save the 5th value."
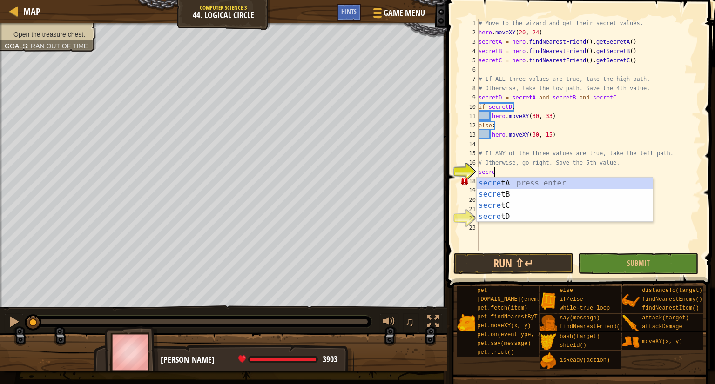
scroll to position [4, 0]
type textarea "E"
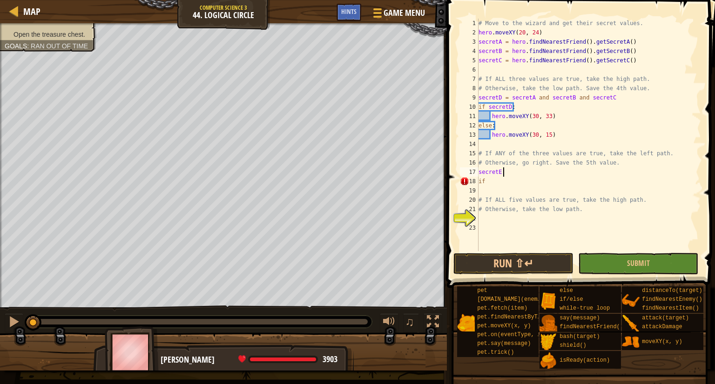
type textarea "="
type textarea "ㄍ"
click at [505, 177] on div "# Move to the wizard and get their secret values. hero . moveXY ( 20 , 24 ) sec…" at bounding box center [589, 144] width 224 height 251
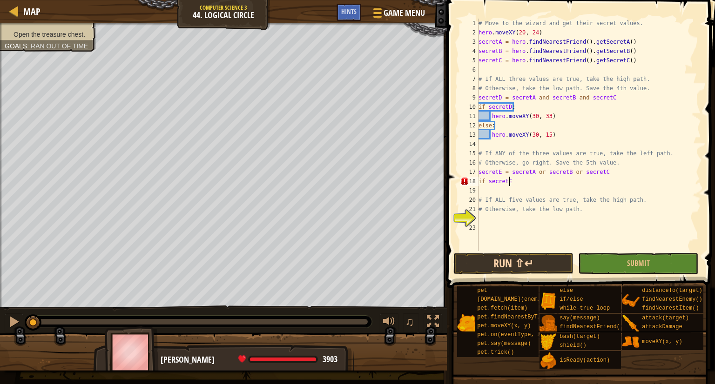
type textarea "if secretE:"
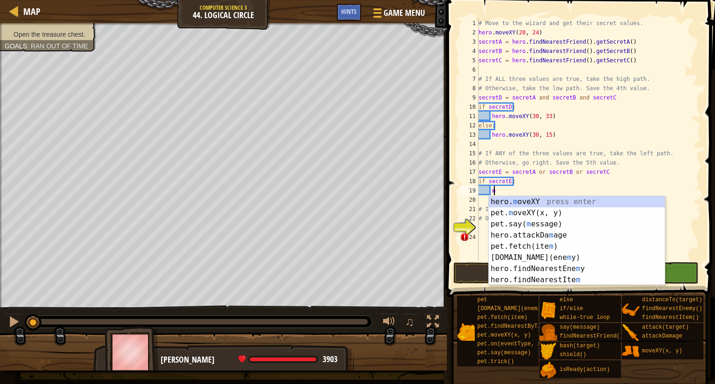
scroll to position [4, 0]
click at [529, 200] on div "hero. m oveXY press enter pet. m oveXY(x, y) press enter pet.say( m essage) pre…" at bounding box center [577, 252] width 176 height 112
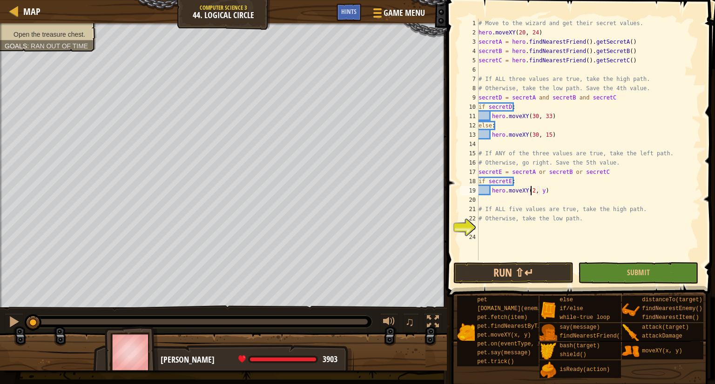
scroll to position [4, 4]
click at [544, 188] on div "# Move to the wizard and get their secret values. hero . moveXY ( 20 , 24 ) sec…" at bounding box center [589, 149] width 224 height 261
type textarea "hero.moveXY(20, 25)"
click at [561, 188] on div "# Move to the wizard and get their secret values. hero . moveXY ( 20 , 24 ) sec…" at bounding box center [589, 149] width 224 height 261
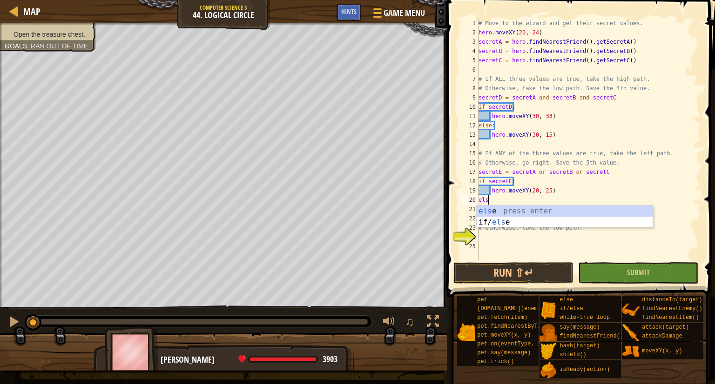
scroll to position [4, 0]
type textarea "else:"
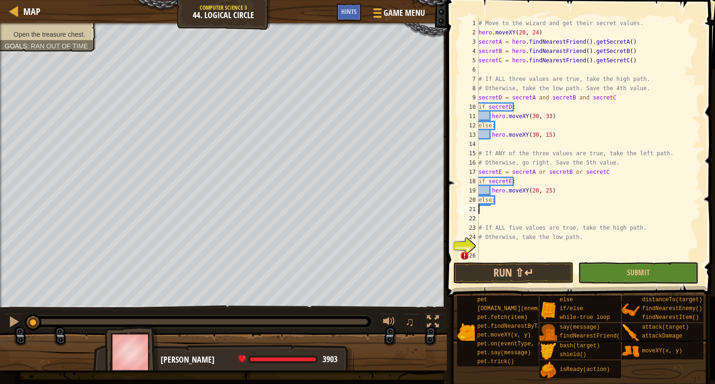
type textarea "hero.moveXY(20, 25)"
click at [495, 211] on div "# Move to the wizard and get their secret values. hero . moveXY ( 20 , 24 ) sec…" at bounding box center [589, 149] width 224 height 261
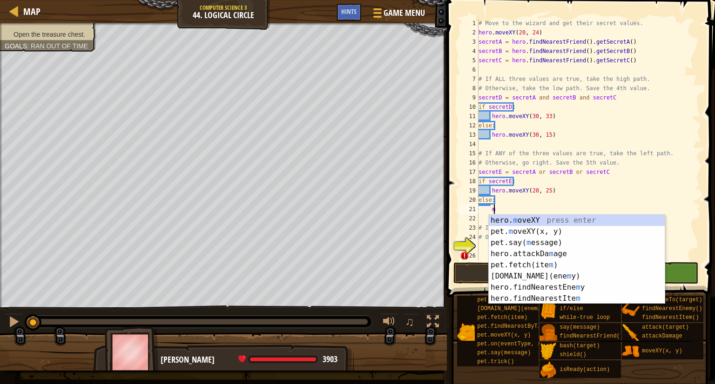
scroll to position [4, 0]
click at [491, 216] on div "hero. m oveXY press enter pet. m oveXY(x, y) press enter pet.say( m essage) pre…" at bounding box center [577, 271] width 176 height 112
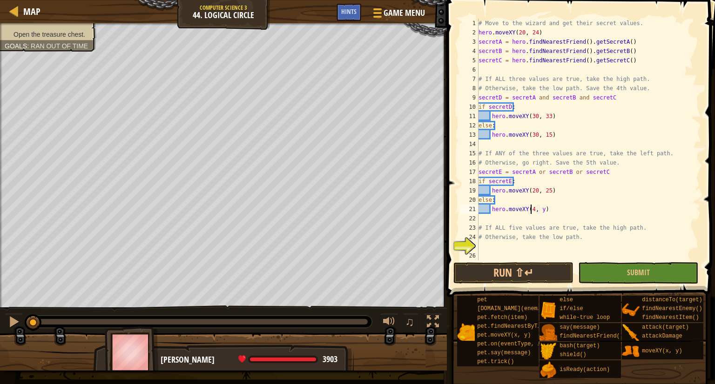
scroll to position [4, 4]
click at [542, 209] on div "# Move to the wizard and get their secret values. hero . moveXY ( 20 , 24 ) sec…" at bounding box center [589, 149] width 224 height 261
click at [530, 228] on div "# Move to the wizard and get their secret values. hero . moveXY ( 20 , 24 ) sec…" at bounding box center [589, 149] width 224 height 261
click at [520, 239] on div "# Move to the wizard and get their secret values. hero . moveXY ( 20 , 24 ) sec…" at bounding box center [589, 149] width 224 height 261
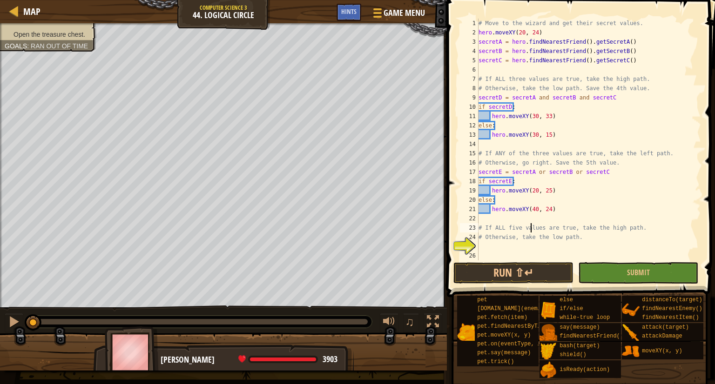
type textarea "# Otherwise, take the low path."
click at [513, 249] on div "# Move to the wizard and get their secret values. hero . moveXY ( 20 , 24 ) sec…" at bounding box center [589, 149] width 224 height 261
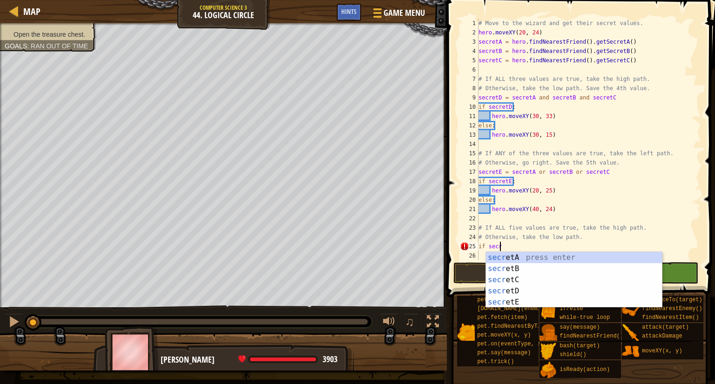
scroll to position [4, 1]
click at [583, 254] on div "secret A press enter secret B press enter secret C press enter secret D press e…" at bounding box center [574, 291] width 176 height 78
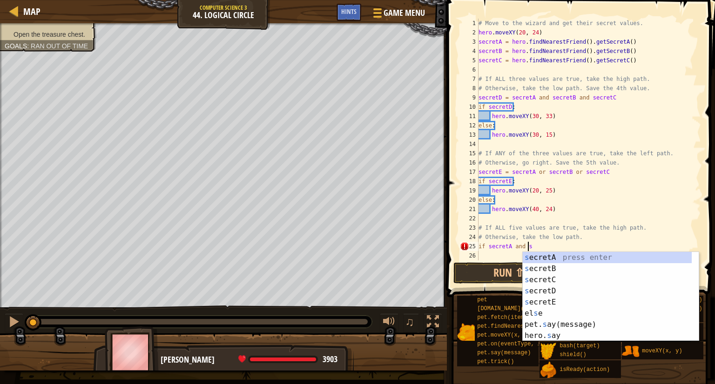
scroll to position [4, 3]
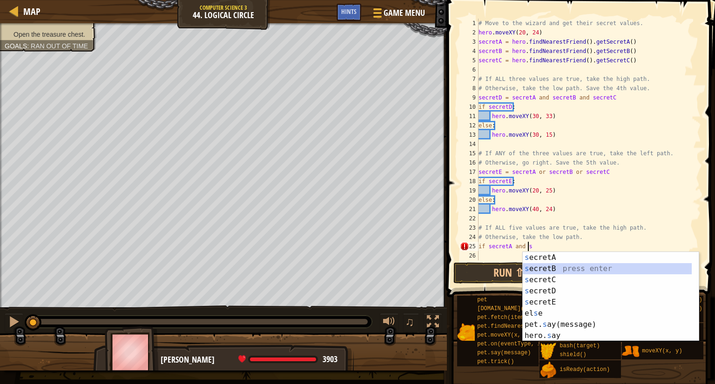
click at [568, 269] on div "s ecretA press enter s ecretB press enter s ecretC press enter s ecretD press e…" at bounding box center [611, 308] width 176 height 112
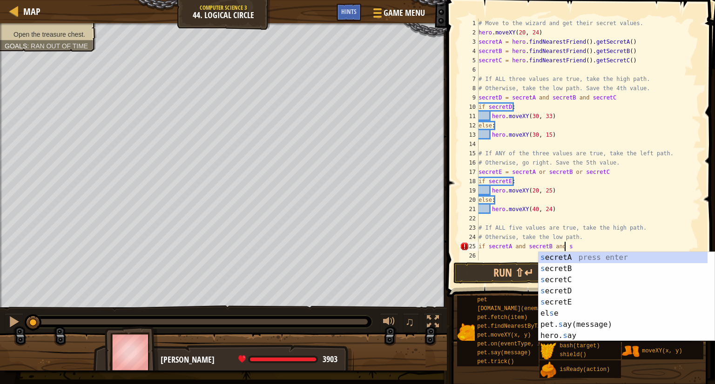
scroll to position [4, 7]
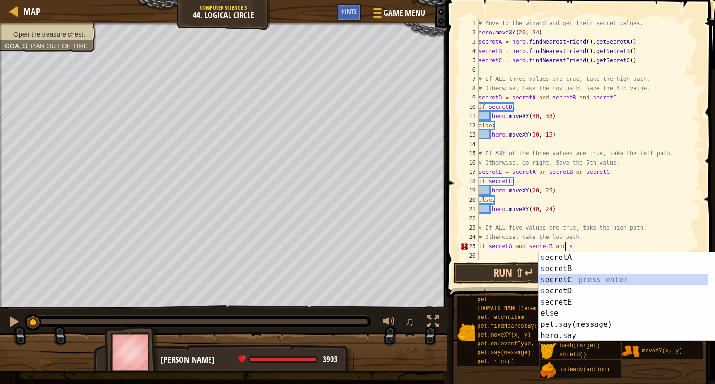
click at [568, 280] on div "s ecretA press enter s ecretB press enter s ecretC press enter s ecretD press e…" at bounding box center [626, 308] width 176 height 112
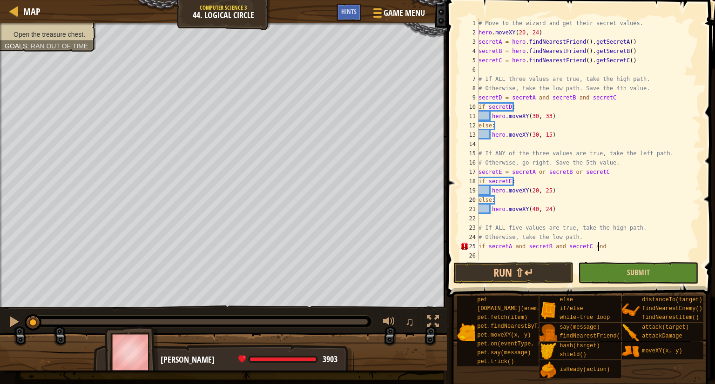
scroll to position [4, 9]
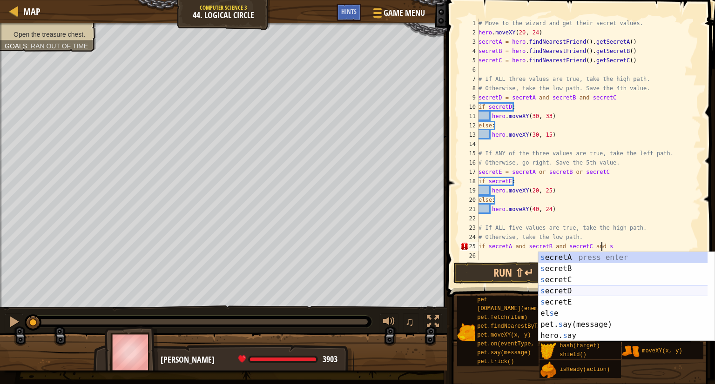
click at [591, 289] on div "s ecretA press enter s ecretB press enter s ecretC press enter s ecretD press e…" at bounding box center [626, 308] width 176 height 112
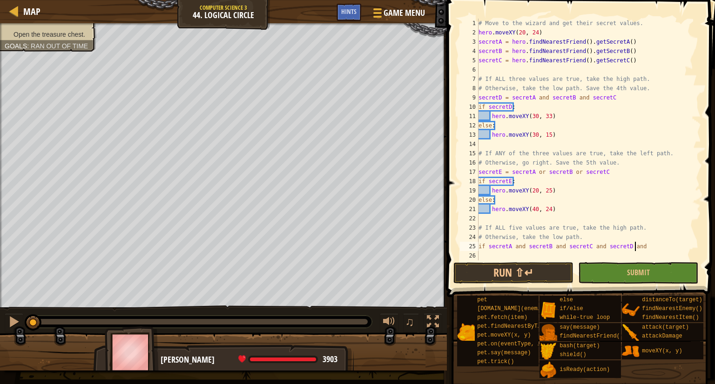
scroll to position [4, 13]
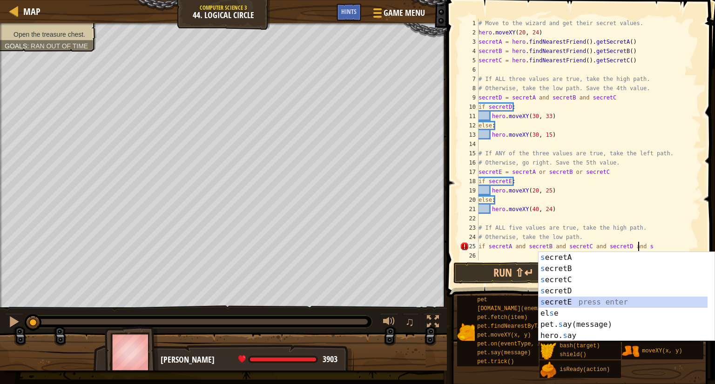
click at [588, 298] on div "s ecretA press enter s ecretB press enter s ecretC press enter s ecretD press e…" at bounding box center [626, 308] width 176 height 112
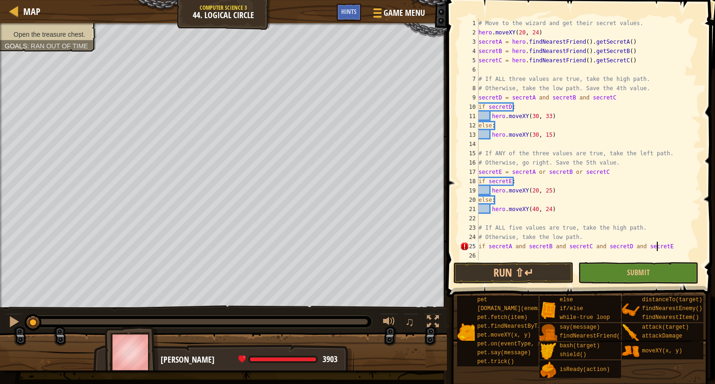
type textarea "if secretA and secretB and secretC and secretD and secretE:"
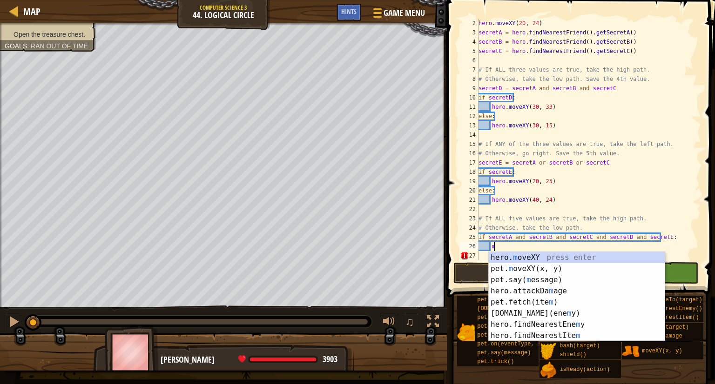
scroll to position [4, 0]
click at [567, 253] on div "hero. m oveXY press enter pet. m oveXY(x, y) press enter pet.say( m essage) pre…" at bounding box center [577, 308] width 176 height 112
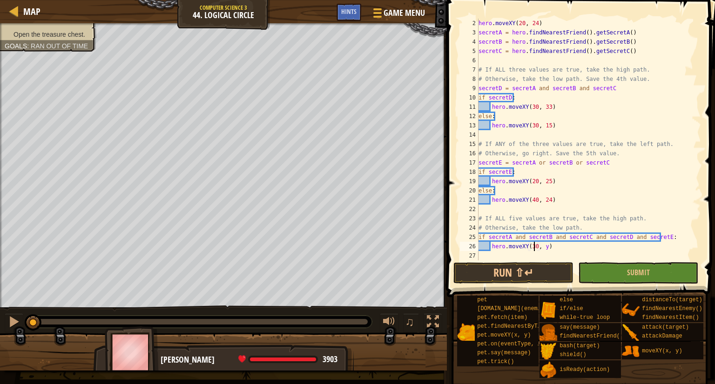
scroll to position [4, 4]
click at [542, 244] on div "hero . moveXY ( 20 , 24 ) secretA = hero . findNearestFriend ( ) . getSecretA (…" at bounding box center [585, 149] width 217 height 261
type textarea "hero.moveXY(30, 33)"
click at [559, 249] on div "hero . moveXY ( 20 , 24 ) secretA = hero . findNearestFriend ( ) . getSecretA (…" at bounding box center [585, 149] width 217 height 261
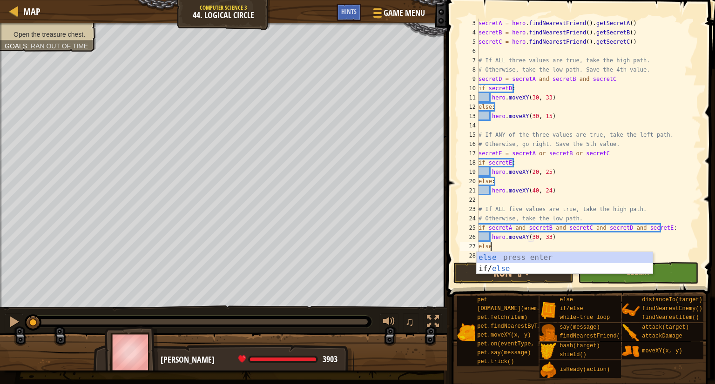
scroll to position [4, 0]
type textarea "else:"
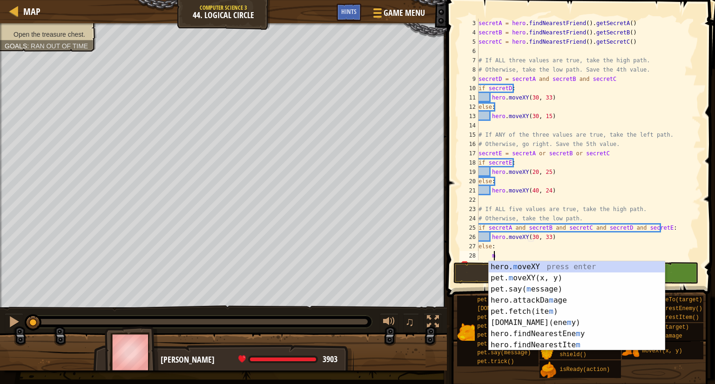
scroll to position [4, 0]
click at [582, 267] on div "hero. m oveXY press enter pet. m oveXY(x, y) press enter pet.say( m essage) pre…" at bounding box center [577, 318] width 176 height 112
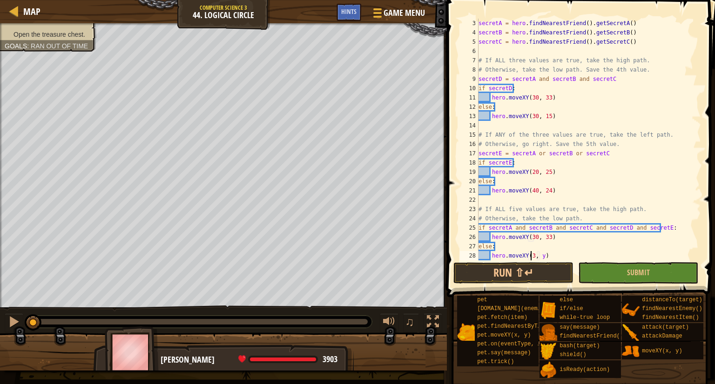
scroll to position [4, 4]
click at [544, 258] on div "secretA = hero . findNearestFriend ( ) . getSecretA ( ) secretB = hero . findNe…" at bounding box center [585, 149] width 217 height 261
click at [542, 254] on div "secretA = hero . findNearestFriend ( ) . getSecretA ( ) secretB = hero . findNe…" at bounding box center [585, 149] width 217 height 261
type textarea "hero.moveXY(30, 15)"
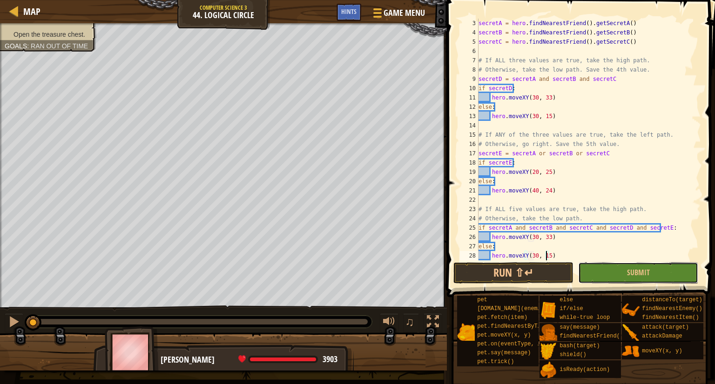
click at [618, 276] on button "Submit" at bounding box center [638, 272] width 120 height 21
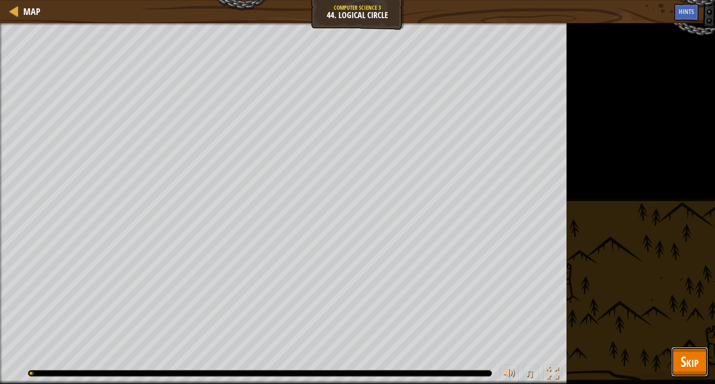
click at [683, 358] on span "Skip" at bounding box center [689, 361] width 18 height 19
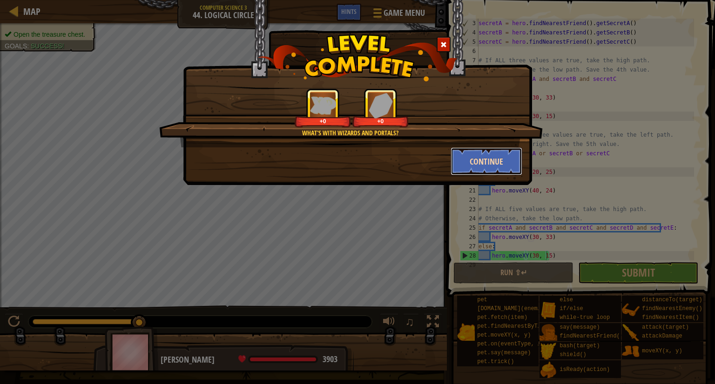
drag, startPoint x: 484, startPoint y: 172, endPoint x: 478, endPoint y: 161, distance: 11.7
click at [478, 161] on button "Continue" at bounding box center [486, 162] width 72 height 28
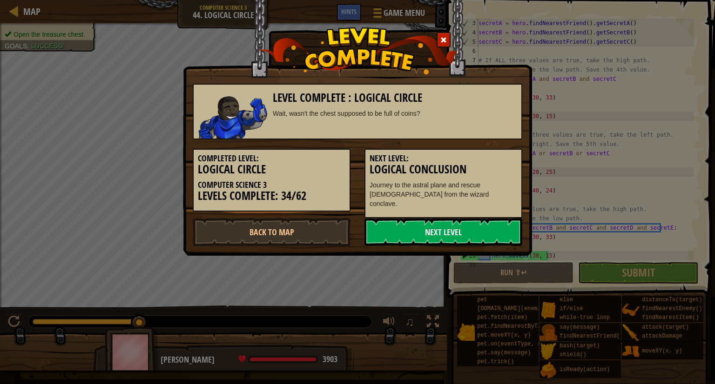
click at [470, 164] on h3 "Logical Conclusion" at bounding box center [444, 169] width 148 height 13
click at [435, 224] on link "Next Level" at bounding box center [443, 232] width 158 height 28
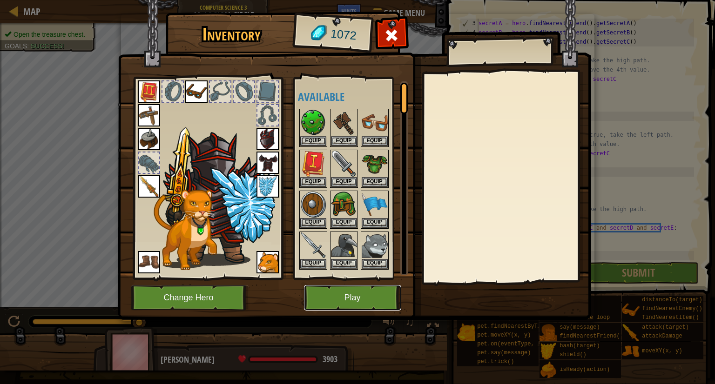
click at [346, 301] on button "Play" at bounding box center [352, 298] width 97 height 26
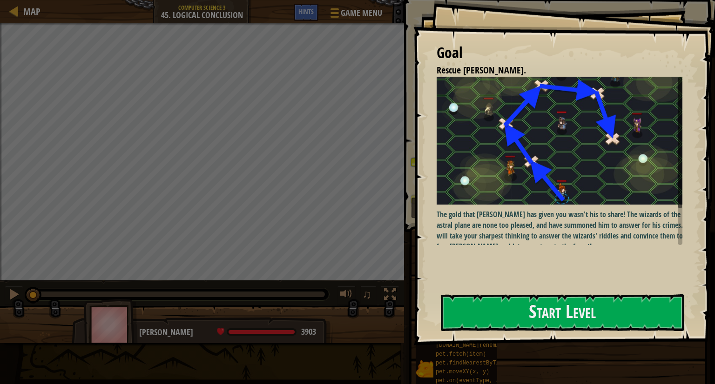
click at [536, 294] on div "Goal Rescue [PERSON_NAME]. The gold that [PERSON_NAME] has given you wasn't his…" at bounding box center [564, 173] width 302 height 346
click at [540, 305] on button "Start Level" at bounding box center [562, 313] width 243 height 37
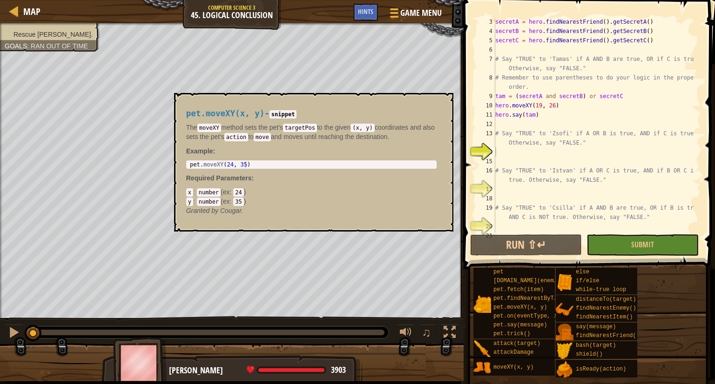
scroll to position [28, 0]
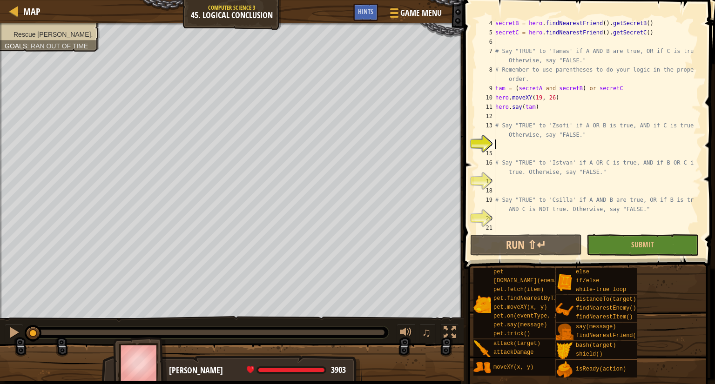
click at [504, 147] on div "secretB = hero . findNearestFriend ( ) . getSecretB ( ) secretC = hero . findNe…" at bounding box center [593, 135] width 201 height 233
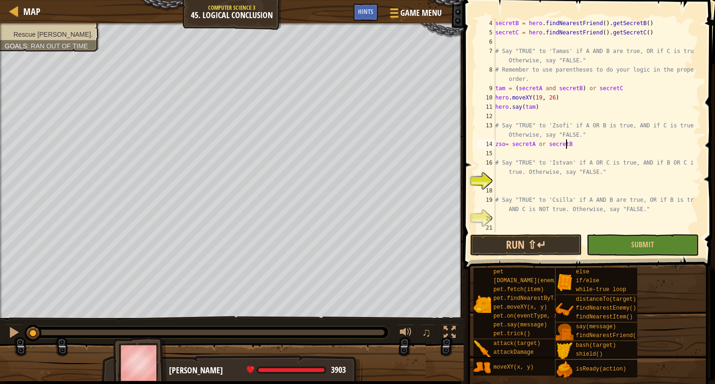
scroll to position [4, 6]
type textarea "zso= (secretA or secretB)"
type textarea "# Say "TRUE" to 'Istvan' if A OR C is true, AND if B OR C is true. Otherwise, s…"
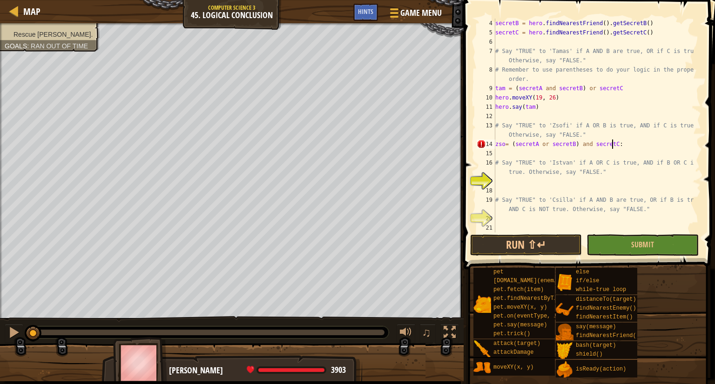
type textarea "zso= (secretA or secretB) and secretC"
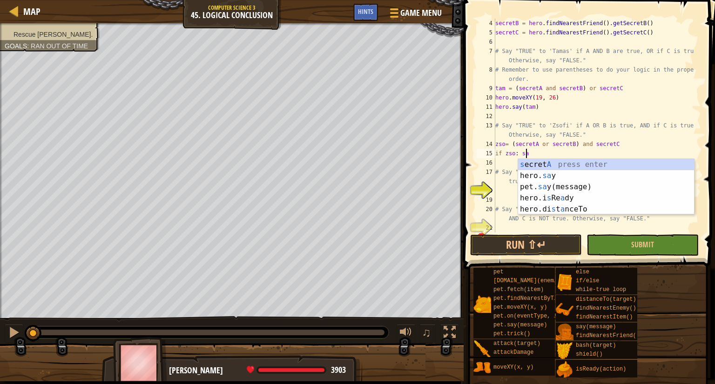
scroll to position [4, 2]
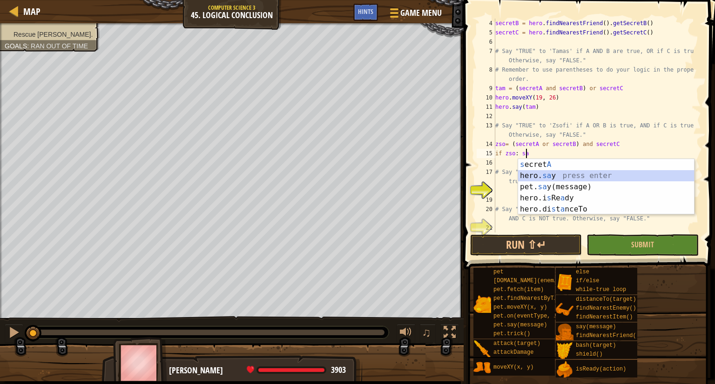
click at [580, 174] on div "s [PERSON_NAME] A press enter hero. sa y press enter pet. sa y(message) press e…" at bounding box center [606, 198] width 176 height 78
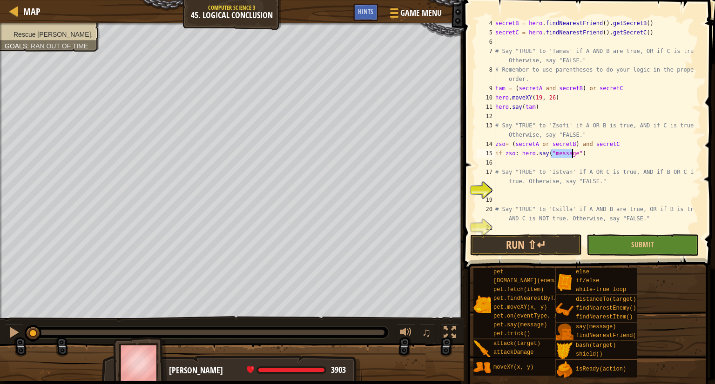
click at [522, 152] on div "secretB = hero . findNearestFriend ( ) . getSecretB ( ) secretC = hero . findNe…" at bounding box center [593, 135] width 201 height 233
click at [518, 155] on div "secretB = hero . findNearestFriend ( ) . getSecretB ( ) secretC = hero . findNe…" at bounding box center [593, 135] width 201 height 233
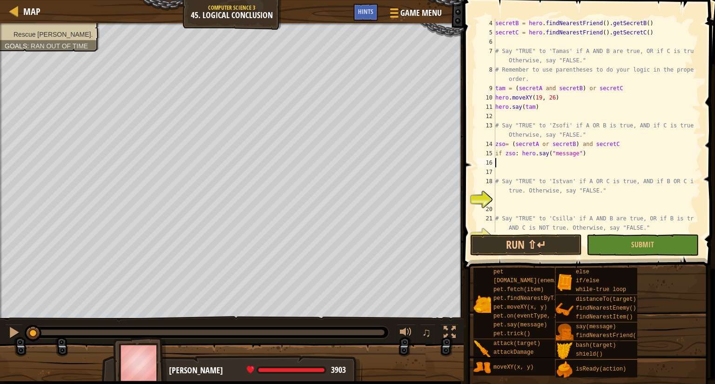
click at [517, 153] on div "secretB = hero . findNearestFriend ( ) . getSecretB ( ) secretC = hero . findNe…" at bounding box center [593, 135] width 201 height 233
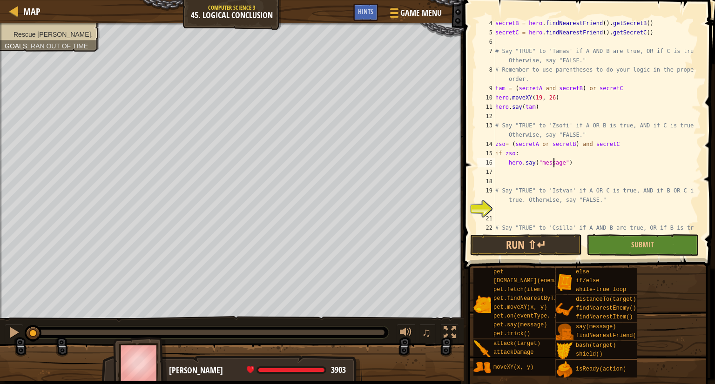
click at [550, 164] on div "secretB = hero . findNearestFriend ( ) . getSecretB ( ) secretC = hero . findNe…" at bounding box center [593, 140] width 201 height 242
click at [550, 165] on div "secretB = hero . findNearestFriend ( ) . getSecretB ( ) secretC = hero . findNe…" at bounding box center [593, 126] width 201 height 214
click at [548, 166] on div "secretB = hero . findNearestFriend ( ) . getSecretB ( ) secretC = hero . findNe…" at bounding box center [593, 140] width 201 height 242
type textarea "hero.say("True")"
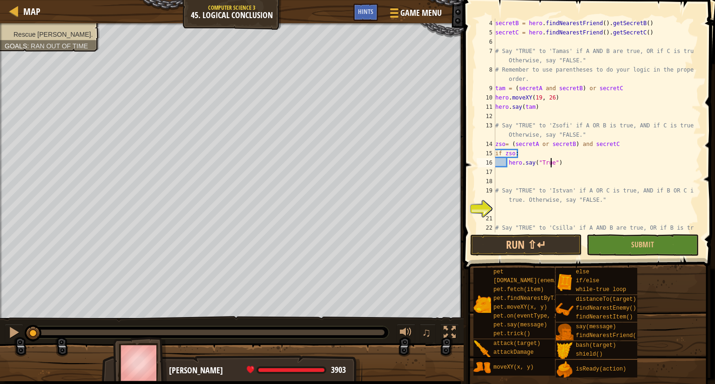
scroll to position [4, 4]
click at [495, 170] on div "secretB = hero . findNearestFriend ( ) . getSecretB ( ) secretC = hero . findNe…" at bounding box center [593, 140] width 201 height 242
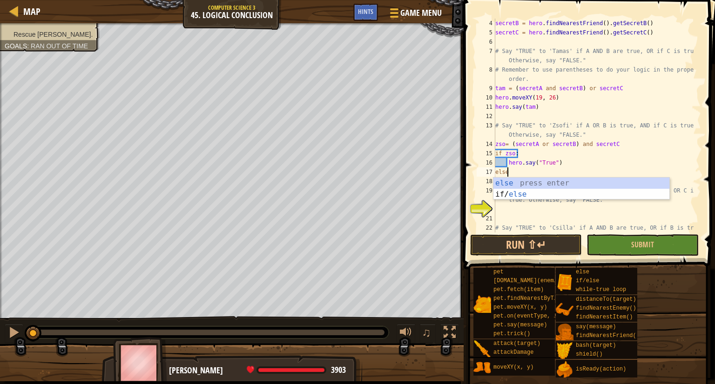
scroll to position [4, 0]
type textarea "else:"
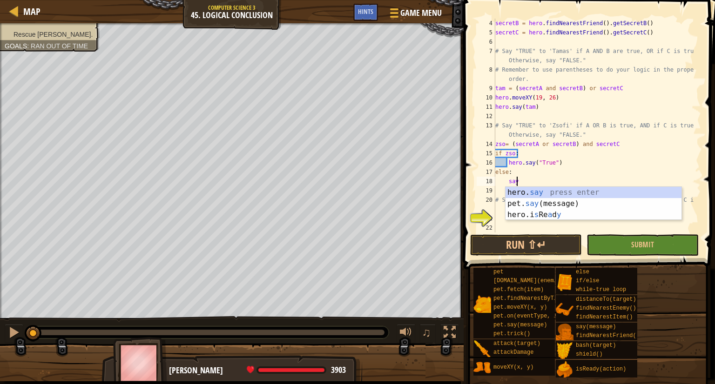
scroll to position [4, 1]
click at [570, 191] on div "hero. say press enter pet. say (message) press enter hero.i s Re a d y press en…" at bounding box center [593, 215] width 176 height 56
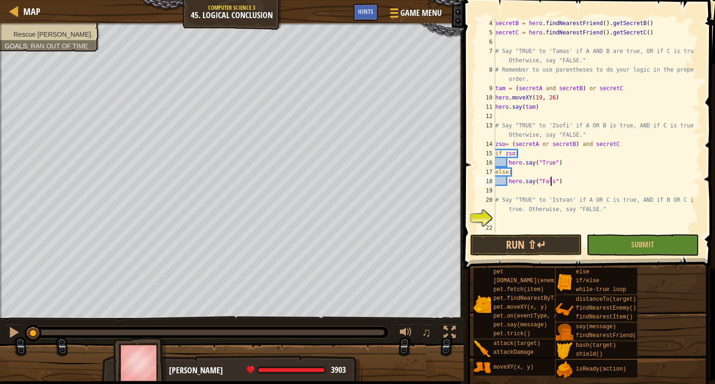
scroll to position [4, 4]
type textarea "hero.say("False")"
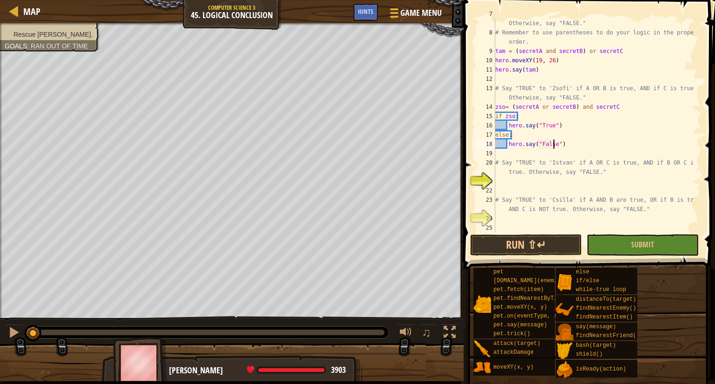
scroll to position [65, 0]
click at [544, 186] on div "# Say "TRUE" to 'Tamas' if A AND B are true, OR if C is true. Otherwise, say "F…" at bounding box center [593, 130] width 201 height 242
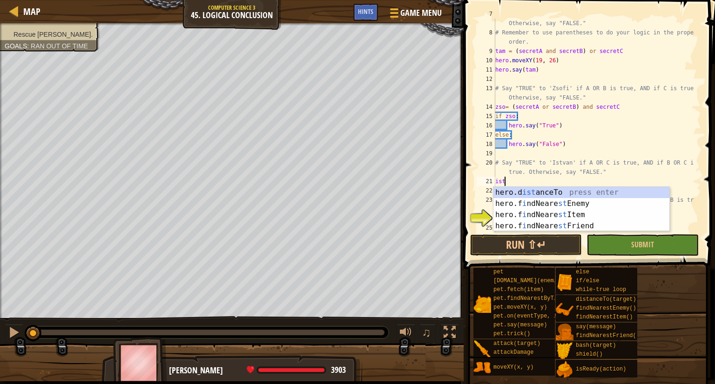
type textarea "="
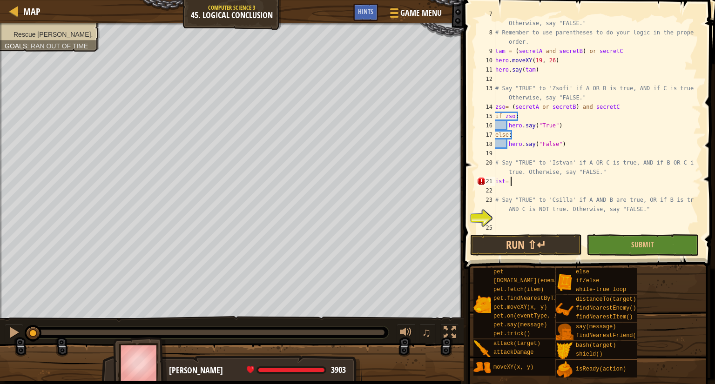
scroll to position [0, 0]
type textarea "ㄍ"
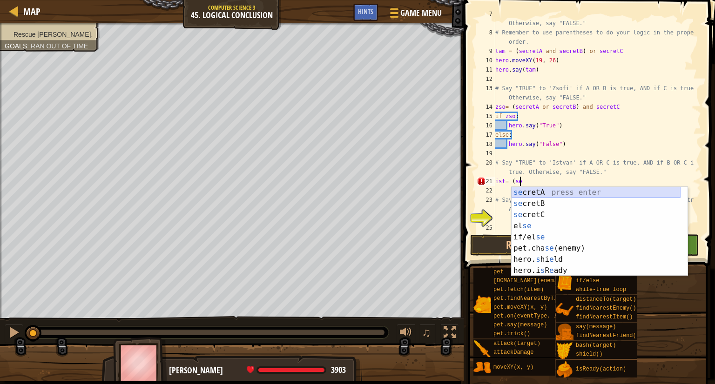
click at [537, 194] on div "se cretA press enter se cretB press enter se cretC press enter el se press ente…" at bounding box center [595, 243] width 169 height 112
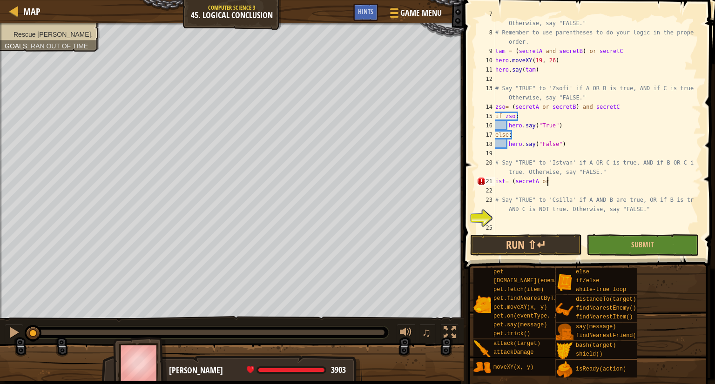
scroll to position [4, 4]
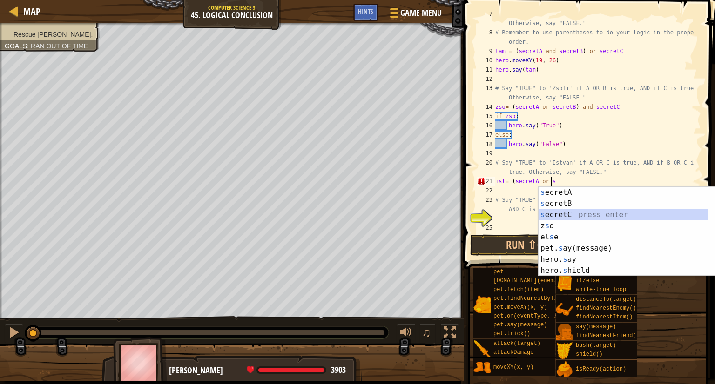
click at [574, 211] on div "s ecretA press enter s ecretB press enter s ecretC press enter z s o press ente…" at bounding box center [622, 243] width 169 height 112
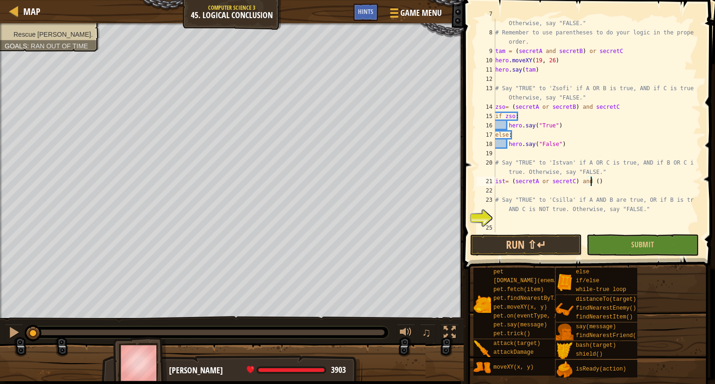
scroll to position [4, 7]
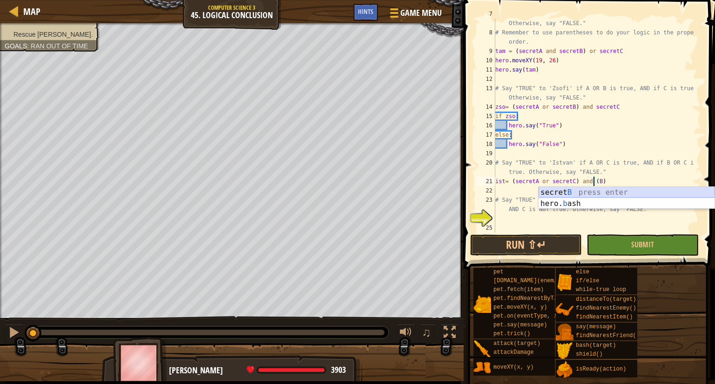
click at [578, 192] on div "secret B press enter hero. b ash press enter" at bounding box center [626, 209] width 176 height 45
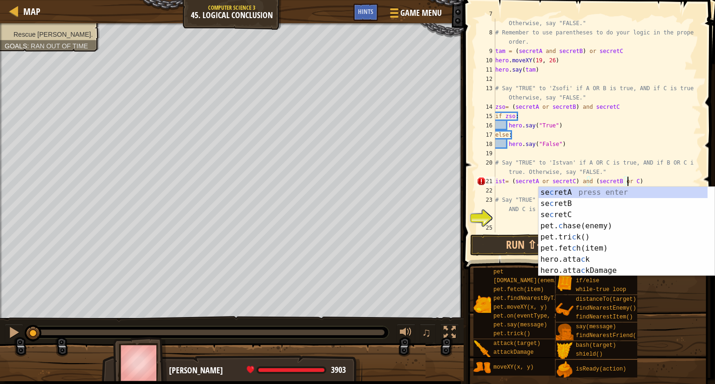
scroll to position [4, 11]
click at [562, 215] on div "[PERSON_NAME] press enter se c retB press enter se c retC press enter pet. c ha…" at bounding box center [622, 243] width 169 height 112
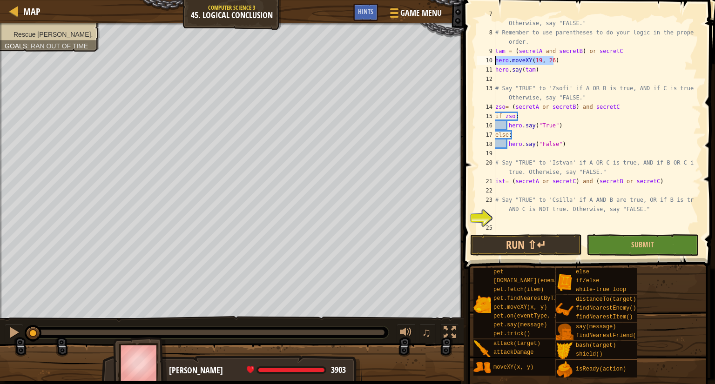
drag, startPoint x: 558, startPoint y: 60, endPoint x: 496, endPoint y: 63, distance: 62.9
click at [496, 63] on div "# Say "TRUE" to 'Tamas' if A AND B are true, OR if C is true. Otherwise, say "F…" at bounding box center [593, 130] width 201 height 242
click at [551, 136] on div "# Say "TRUE" to 'Tamas' if A AND B are true, OR if C is true. Otherwise, say "F…" at bounding box center [593, 130] width 201 height 242
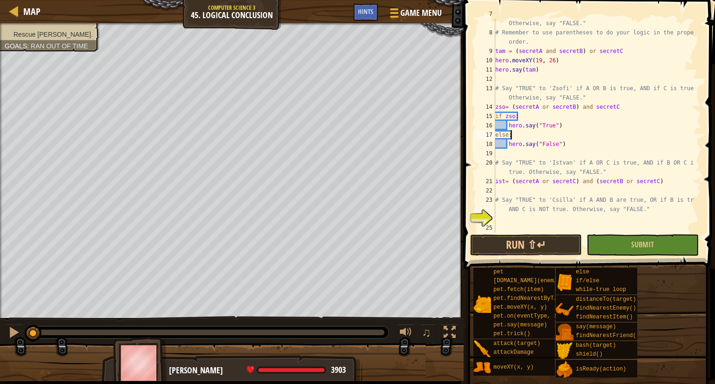
click at [620, 102] on div "# Say "TRUE" to 'Tamas' if A AND B are true, OR if C is true. Otherwise, say "F…" at bounding box center [593, 130] width 201 height 242
type textarea "zso= (secretA or secretB) and secretC"
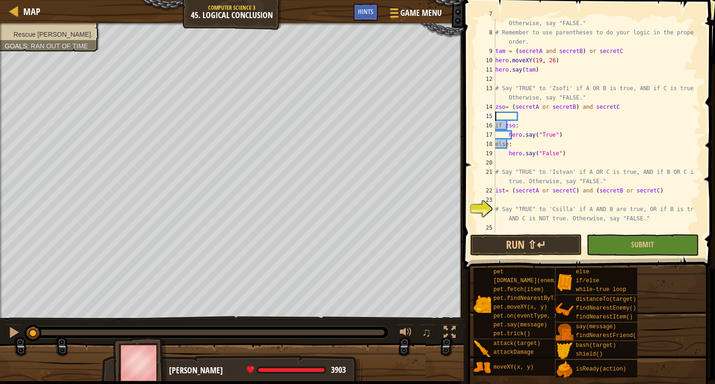
scroll to position [4, 0]
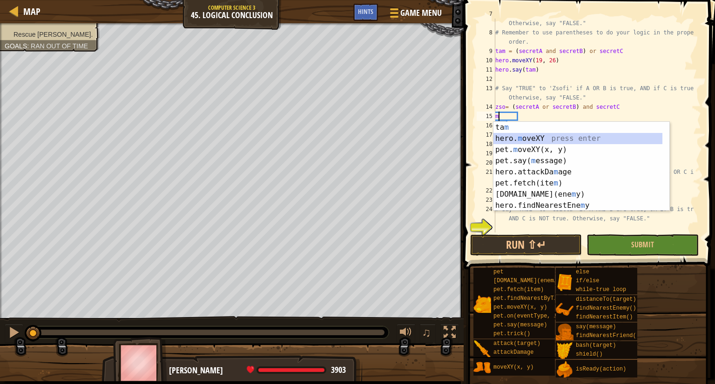
click at [551, 134] on div "ta m press enter hero. m oveXY press enter pet. m oveXY(x, y) press enter pet.s…" at bounding box center [577, 178] width 169 height 112
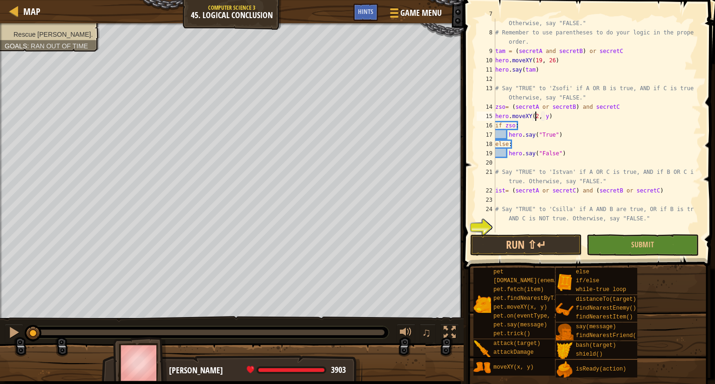
scroll to position [4, 4]
click at [547, 117] on div "# Say "TRUE" to 'Tamas' if A AND B are true, OR if C is true. Otherwise, say "F…" at bounding box center [593, 130] width 201 height 242
click at [582, 124] on div "# Say "TRUE" to 'Tamas' if A AND B are true, OR if C is true. Otherwise, say "F…" at bounding box center [593, 130] width 201 height 242
type textarea "if zso:"
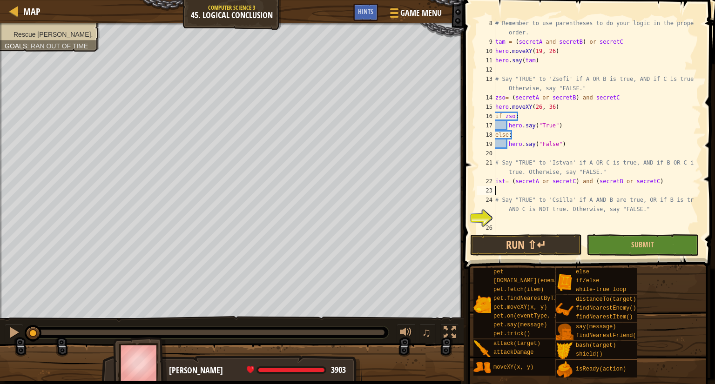
click at [535, 194] on div "# Remember to use parentheses to do your logic in the proper order. tam = ( sec…" at bounding box center [593, 140] width 201 height 242
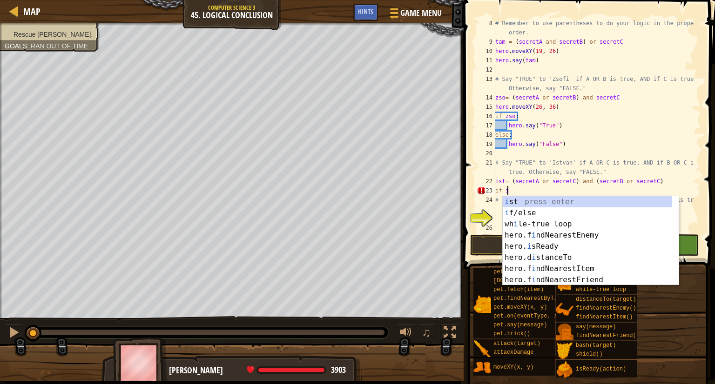
scroll to position [4, 0]
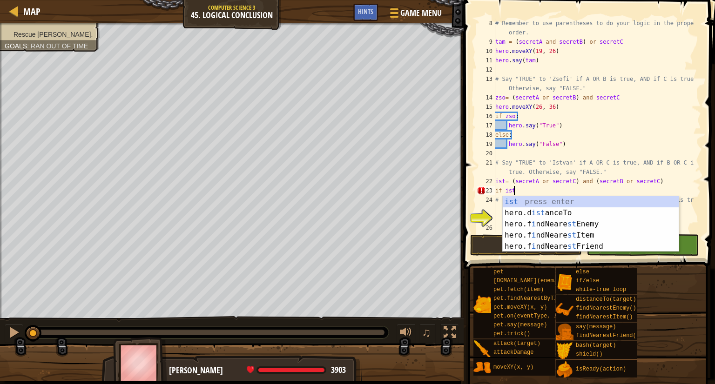
type textarea "ㄤ"
type textarea ":"
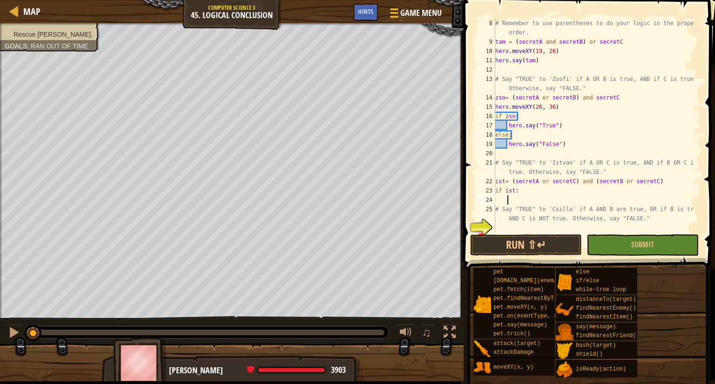
click at [658, 183] on div "# Remember to use parentheses to do your logic in the proper order. tam = ( sec…" at bounding box center [593, 140] width 201 height 242
type textarea "ist= (secretA or secretC) and (secretB or secretC)"
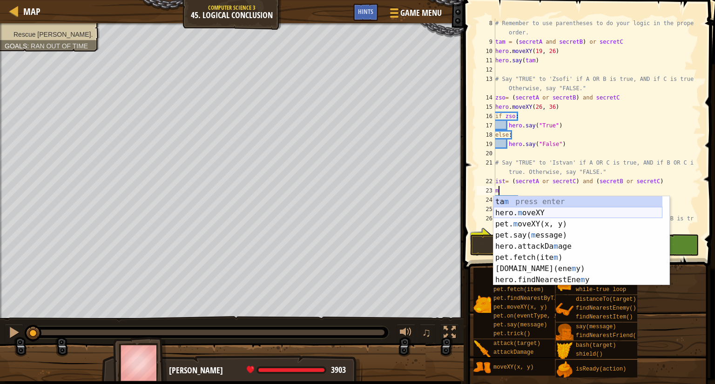
click at [582, 215] on div "ta m press enter hero. m oveXY press enter pet. m oveXY(x, y) press enter pet.s…" at bounding box center [577, 252] width 169 height 112
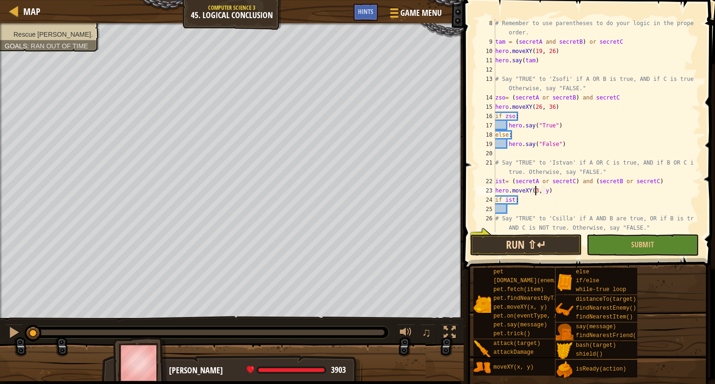
scroll to position [4, 4]
click at [545, 189] on div "# Remember to use parentheses to do your logic in the proper order. tam = ( sec…" at bounding box center [593, 140] width 201 height 242
click at [548, 190] on div "# Remember to use parentheses to do your logic in the proper order. tam = ( sec…" at bounding box center [593, 140] width 201 height 242
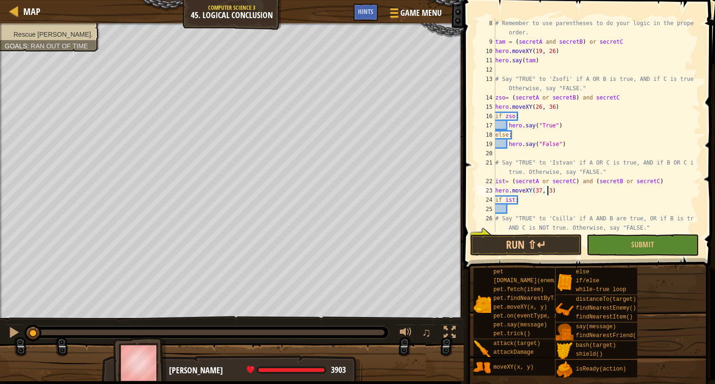
type textarea "hero.moveXY(37, 34)"
click at [518, 208] on div "# Remember to use parentheses to do your logic in the proper order. tam = ( sec…" at bounding box center [593, 140] width 201 height 242
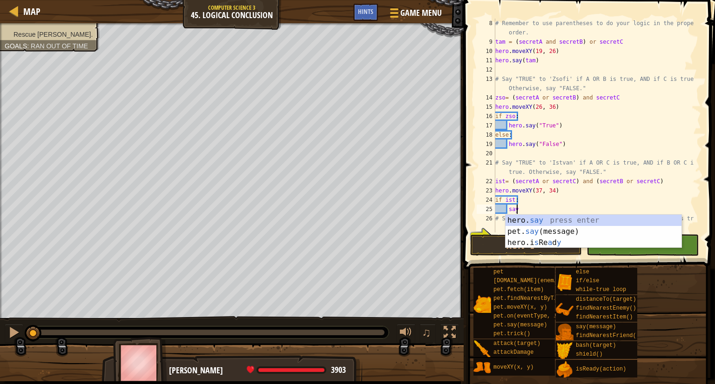
scroll to position [4, 1]
click at [558, 215] on div "hero. say press enter pet. say (message) press enter hero.i s Re a d y press en…" at bounding box center [593, 243] width 176 height 56
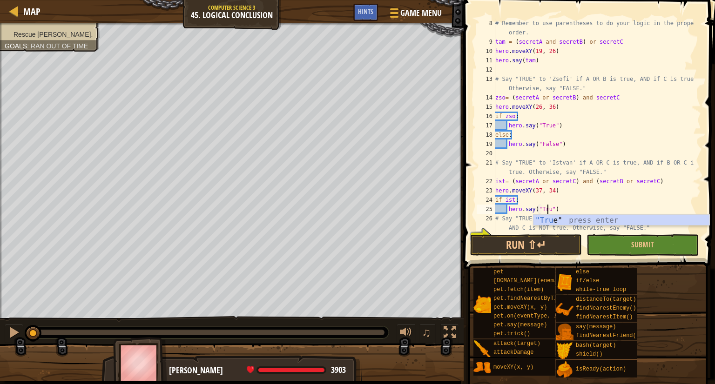
type textarea "hero.say("True")"
click at [568, 209] on div "# Remember to use parentheses to do your logic in the proper order. tam = ( sec…" at bounding box center [593, 140] width 201 height 242
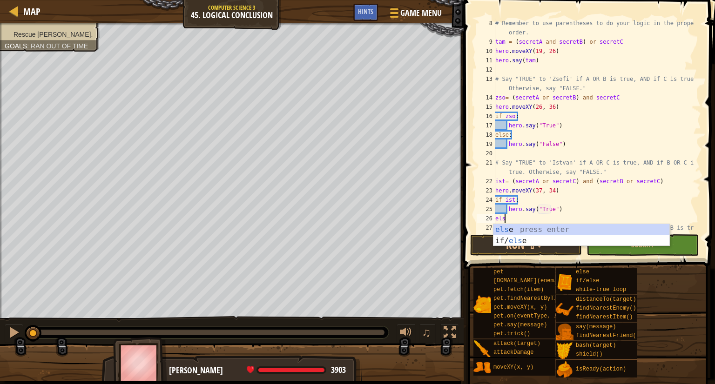
scroll to position [4, 0]
type textarea "else:"
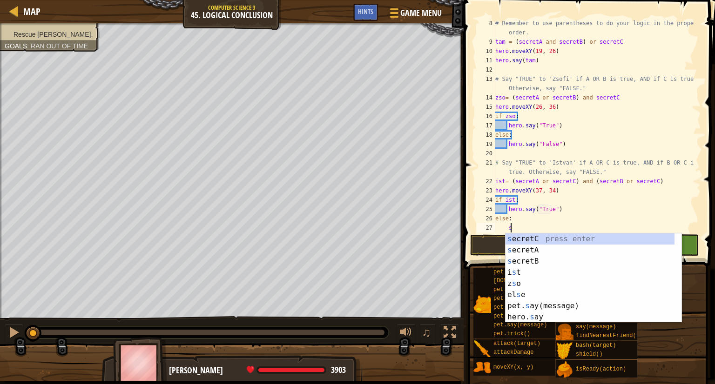
scroll to position [4, 0]
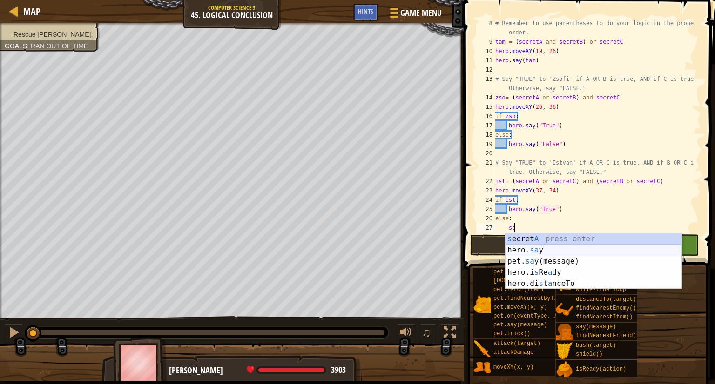
click at [552, 250] on div "s [PERSON_NAME] A press enter hero. sa y press enter pet. sa y(message) press e…" at bounding box center [593, 273] width 176 height 78
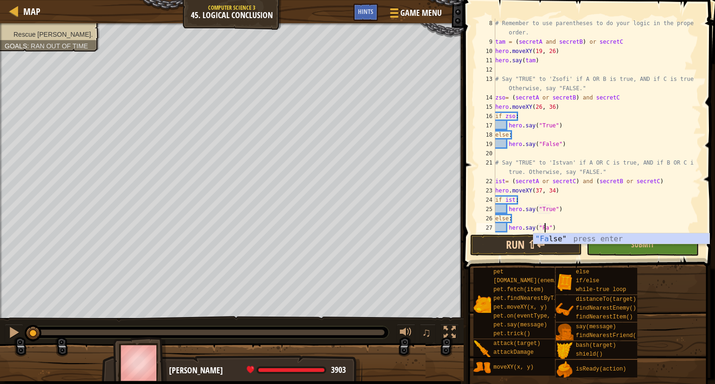
scroll to position [4, 4]
type textarea "hero.say("False")"
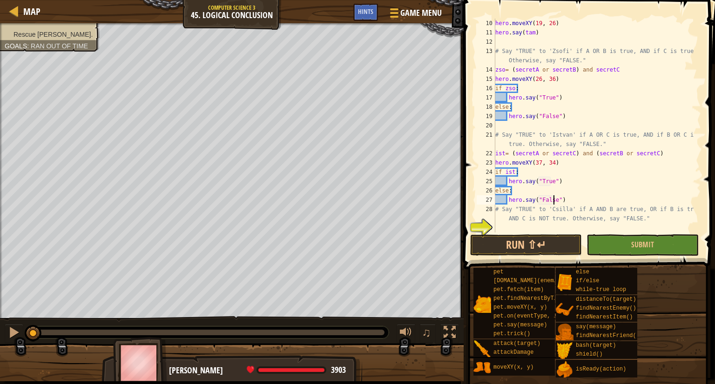
scroll to position [112, 0]
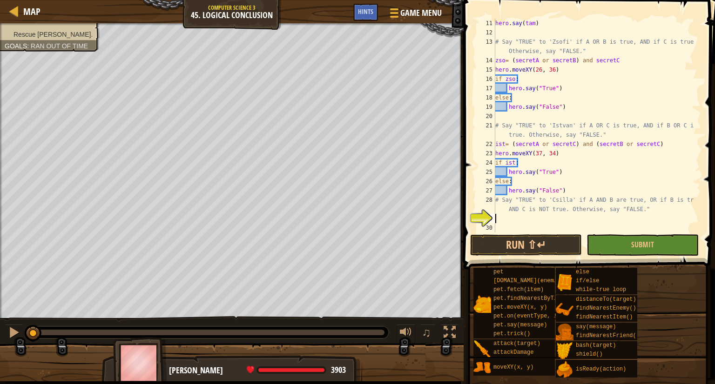
click at [530, 222] on div "hero . say ( tam ) # Say "TRUE" to 'Zsofi' if A OR B is true, AND if C is true.…" at bounding box center [593, 135] width 201 height 233
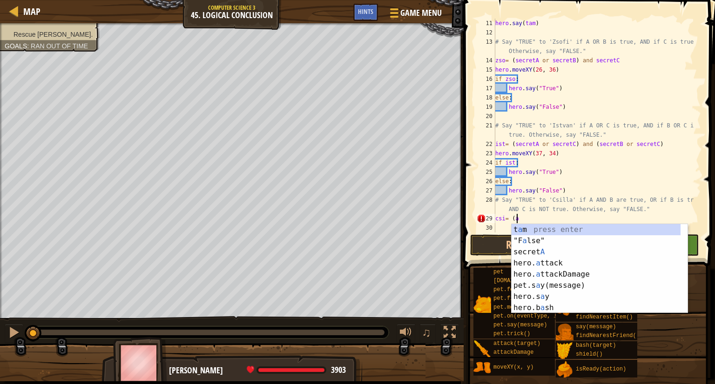
scroll to position [4, 1]
click at [545, 252] on div "t a m press enter "F a lse" press enter secret A press enter hero. a ttack pres…" at bounding box center [599, 280] width 176 height 112
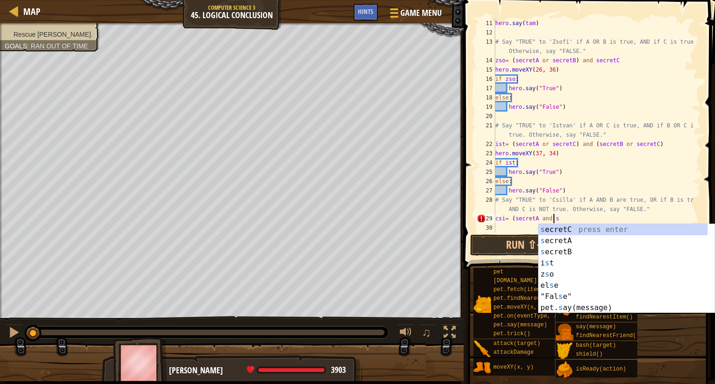
scroll to position [4, 4]
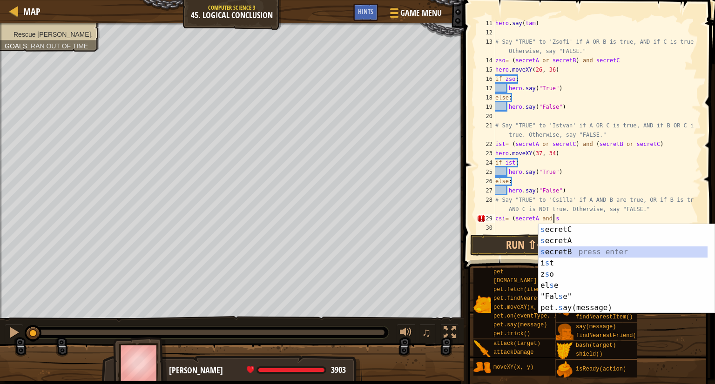
click at [547, 250] on div "s ecretC press enter s ecretA press enter s ecretB press enter i s t press ente…" at bounding box center [626, 280] width 176 height 112
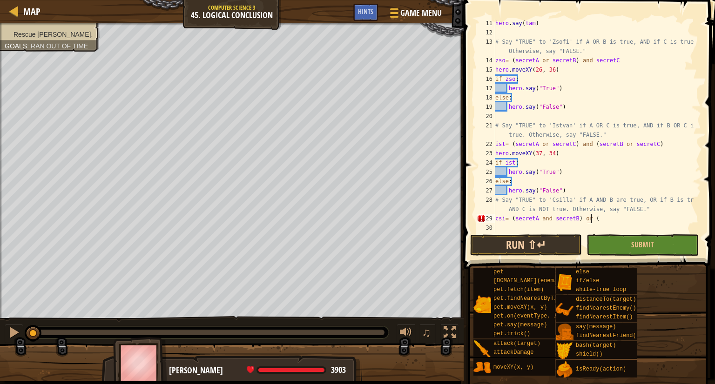
scroll to position [4, 7]
click at [612, 221] on div "hero . say ( tam ) # Say "TRUE" to 'Zsofi' if A OR B is true, AND if C is true.…" at bounding box center [593, 135] width 201 height 233
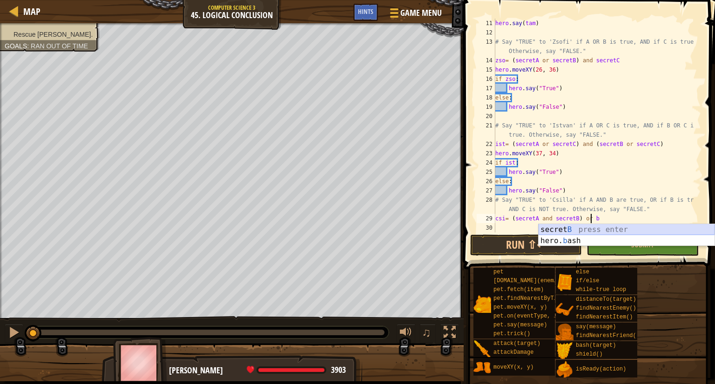
click at [587, 230] on div "secret B press enter hero. b ash press enter" at bounding box center [626, 246] width 176 height 45
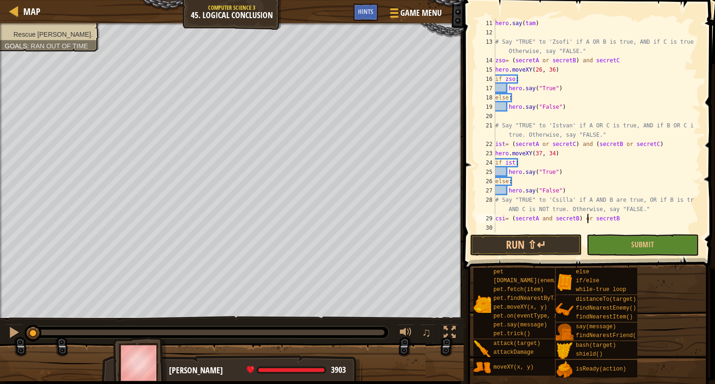
drag, startPoint x: 588, startPoint y: 219, endPoint x: 578, endPoint y: 209, distance: 14.5
click at [586, 219] on div "hero . say ( tam ) # Say "TRUE" to 'Zsofi' if A OR B is true, AND if C is true.…" at bounding box center [593, 135] width 201 height 233
click at [641, 222] on div "hero . say ( tam ) # Say "TRUE" to 'Zsofi' if A OR B is true, AND if C is true.…" at bounding box center [593, 135] width 201 height 233
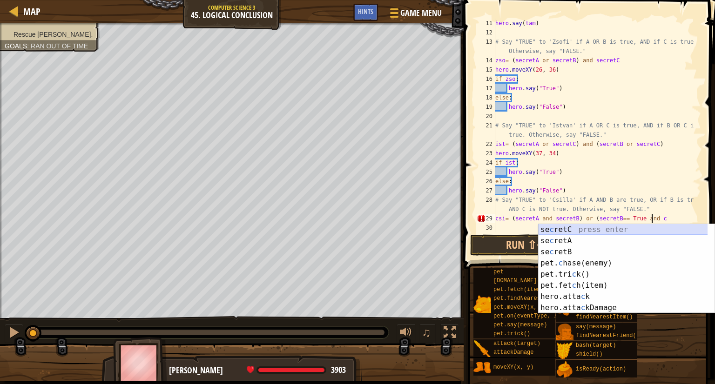
click at [555, 224] on div "se c retC press enter [PERSON_NAME] press enter se c retB press enter pet. c ha…" at bounding box center [626, 280] width 176 height 112
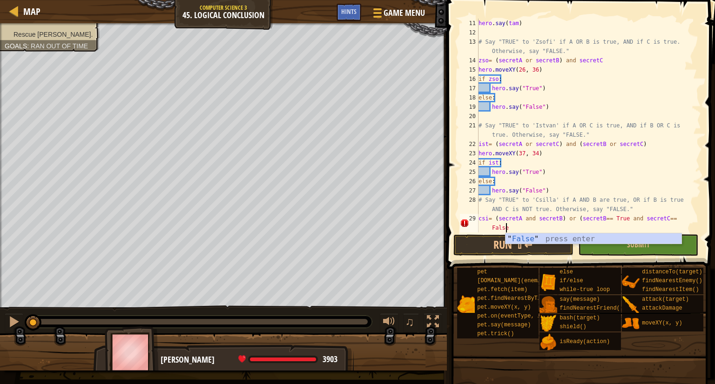
scroll to position [74, 0]
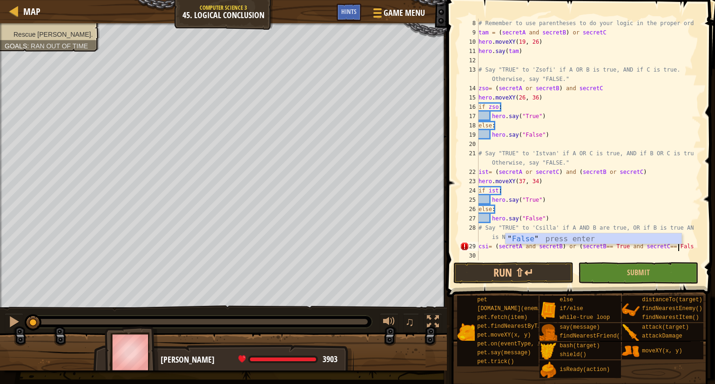
type textarea "csi= (secretA and secretB) or (secretB== True and secretC== False)"
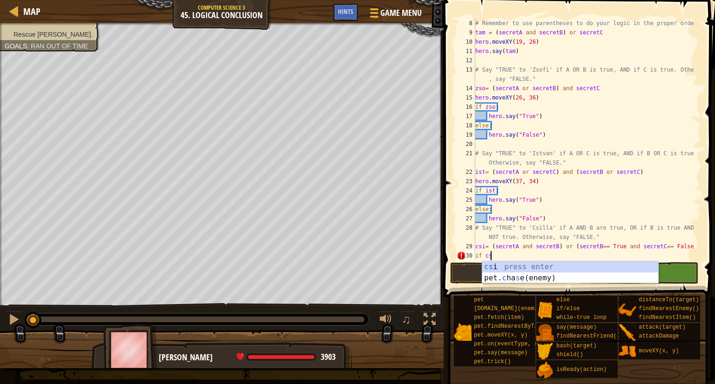
scroll to position [4, 0]
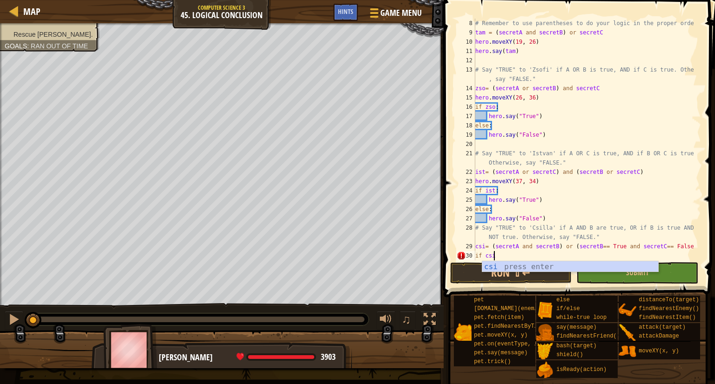
type textarea "if csi:"
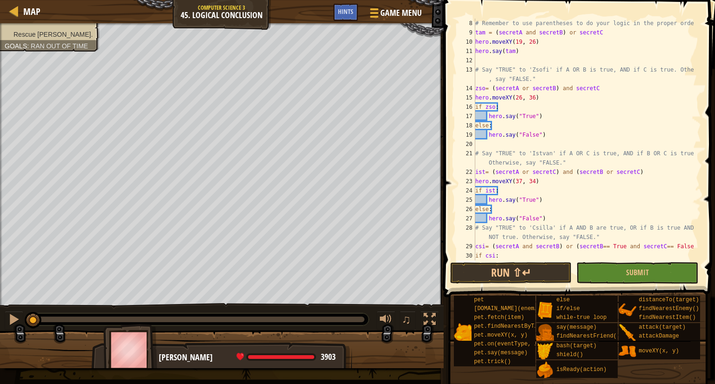
scroll to position [93, 0]
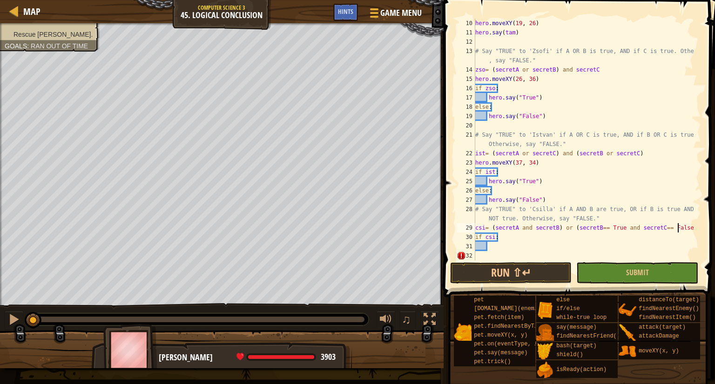
click at [687, 229] on div "hero . moveXY ( 19 , 26 ) hero . say ( tam ) # Say "TRUE" to 'Zsofi' if A OR B …" at bounding box center [583, 149] width 221 height 261
type textarea "csi= (secretA and secretB) or (secretB== True and secretC== False)"
type textarea "ㄩ"
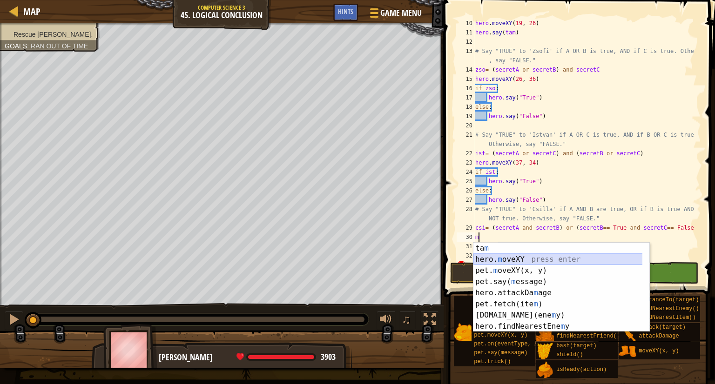
click at [490, 256] on div "ta m press enter hero. m oveXY press enter pet. m oveXY(x, y) press enter pet.s…" at bounding box center [561, 299] width 176 height 112
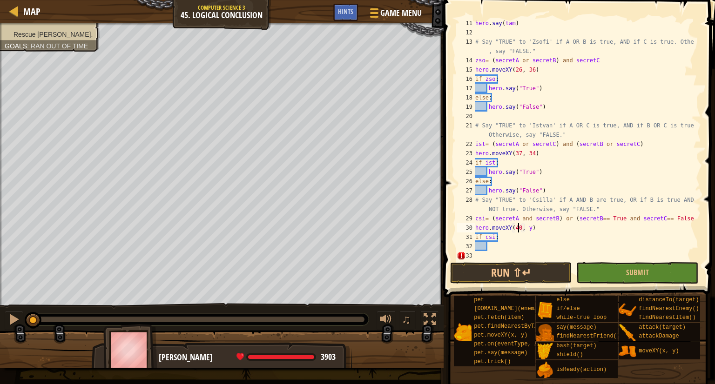
scroll to position [4, 4]
click at [526, 228] on div "hero . say ( tam ) # Say "TRUE" to 'Zsofi' if A OR B is true, AND if C is true.…" at bounding box center [583, 149] width 221 height 261
type textarea "hero.moveXY(40, 22)"
click at [491, 245] on div "hero . say ( tam ) # Say "TRUE" to 'Zsofi' if A OR B is true, AND if C is true.…" at bounding box center [583, 149] width 221 height 261
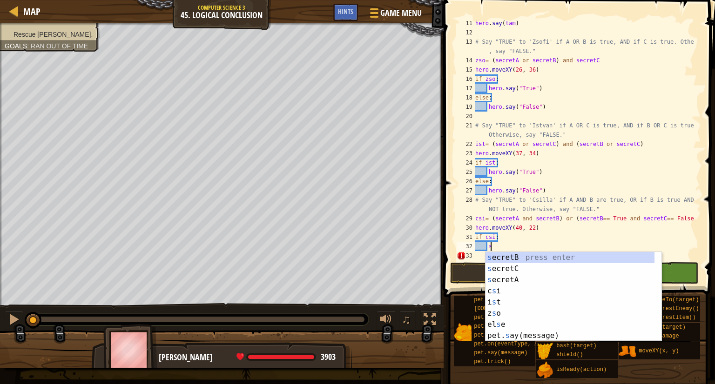
scroll to position [4, 0]
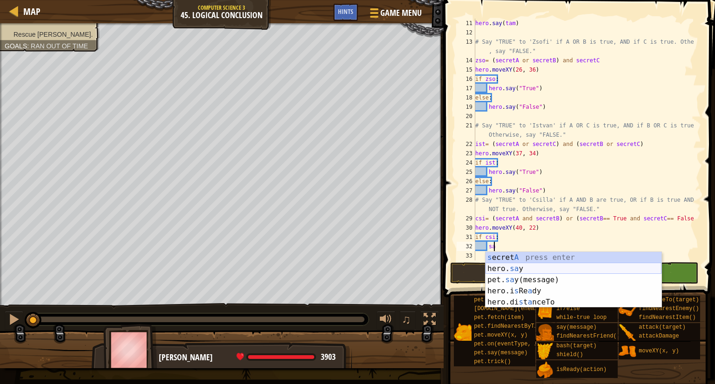
click at [515, 265] on div "s [PERSON_NAME] A press enter hero. sa y press enter pet. sa y(message) press e…" at bounding box center [573, 291] width 176 height 78
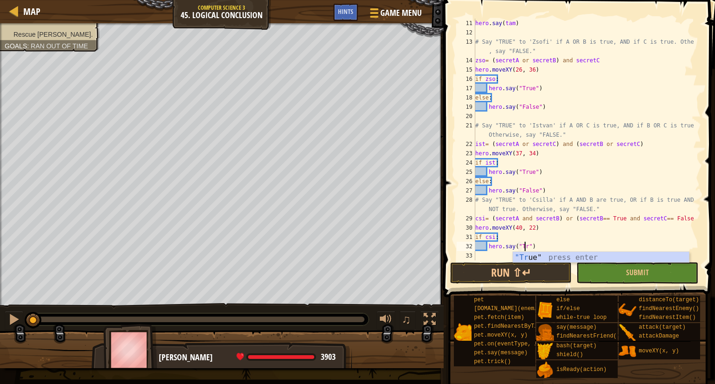
type textarea "hero.say("True")"
click at [556, 249] on div "hero . say ( tam ) # Say "TRUE" to 'Zsofi' if A OR B is true, AND if C is true.…" at bounding box center [583, 149] width 221 height 261
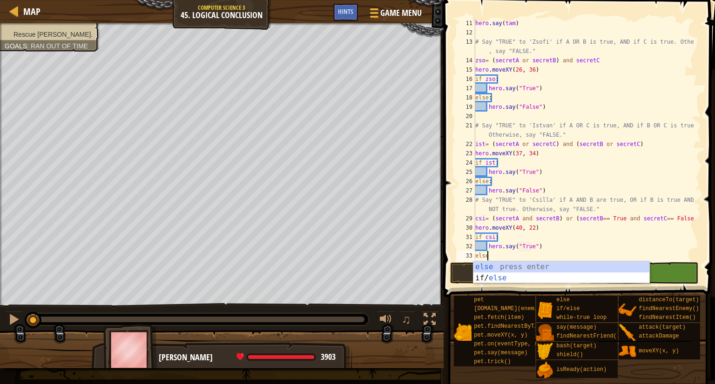
scroll to position [4, 0]
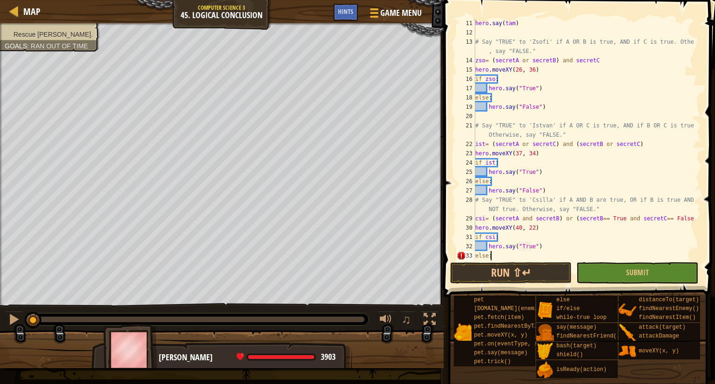
type textarea "else:"
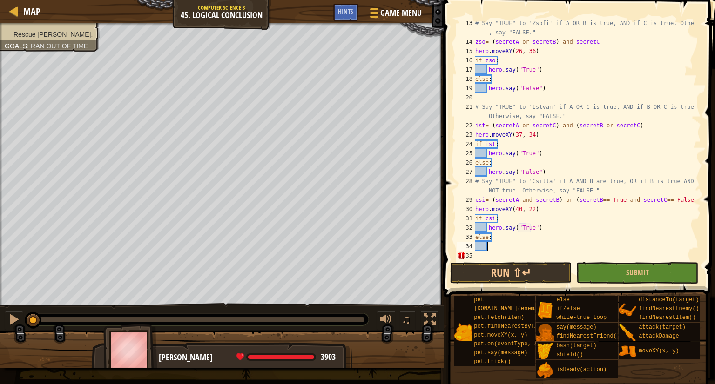
scroll to position [4, 0]
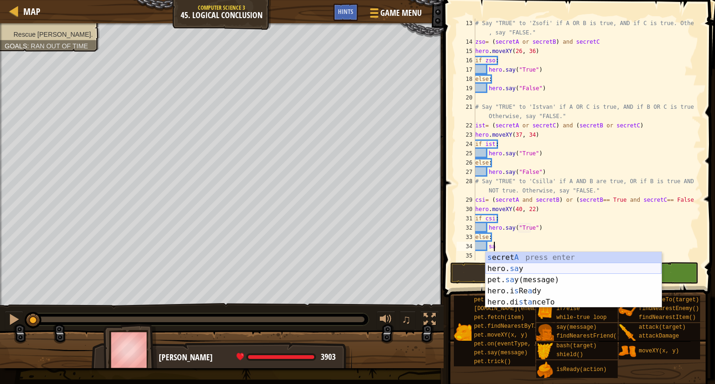
click at [519, 265] on div "s [PERSON_NAME] A press enter hero. sa y press enter pet. sa y(message) press e…" at bounding box center [573, 291] width 176 height 78
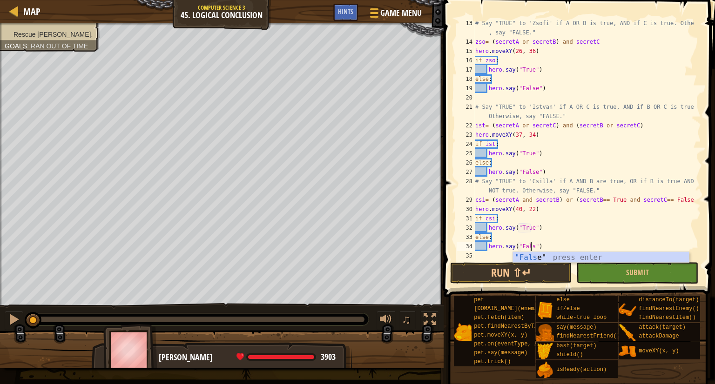
scroll to position [4, 4]
click at [618, 262] on div ""False " press enter" at bounding box center [601, 269] width 176 height 34
type textarea "hero.say("False")"
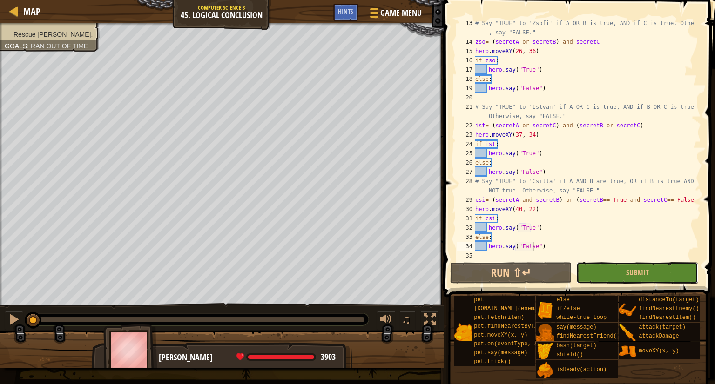
drag, startPoint x: 624, startPoint y: 272, endPoint x: 642, endPoint y: 278, distance: 19.6
click at [624, 270] on button "Submit" at bounding box center [636, 272] width 121 height 21
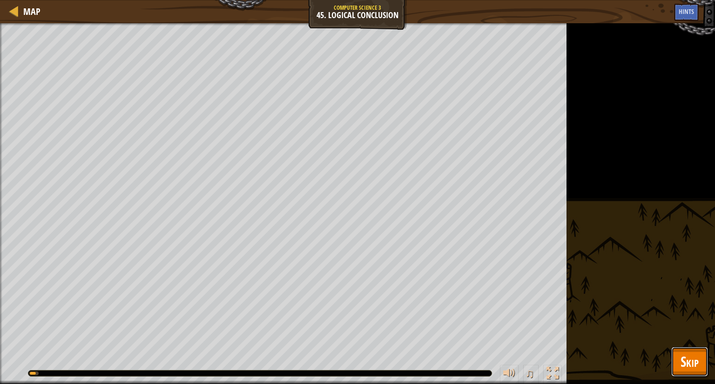
drag, startPoint x: 679, startPoint y: 370, endPoint x: 680, endPoint y: 348, distance: 21.9
click at [680, 368] on button "Skip" at bounding box center [689, 362] width 37 height 30
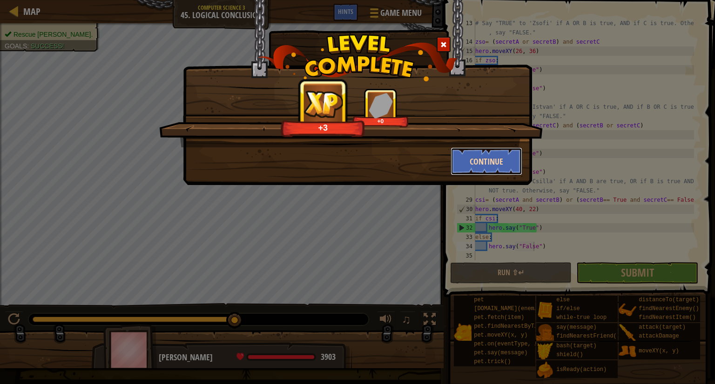
click at [483, 154] on button "Continue" at bounding box center [486, 162] width 72 height 28
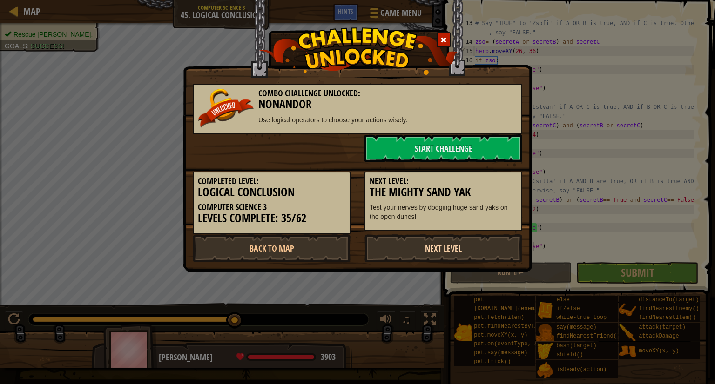
click at [508, 253] on link "Next Level" at bounding box center [443, 249] width 158 height 28
drag, startPoint x: 449, startPoint y: 241, endPoint x: 456, endPoint y: 254, distance: 15.0
click at [456, 254] on link "Next Level" at bounding box center [443, 249] width 158 height 28
click at [452, 254] on link "Next Level" at bounding box center [443, 249] width 158 height 28
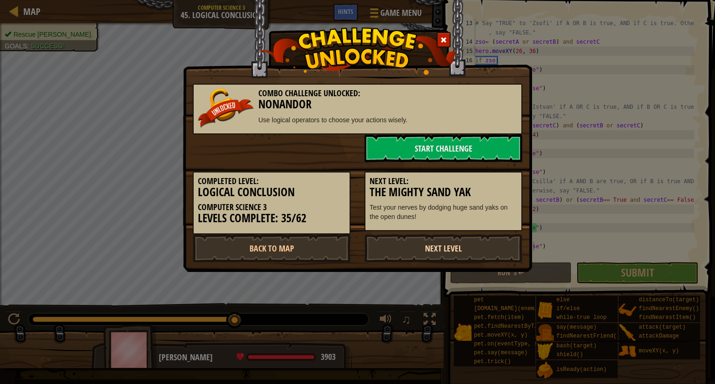
click at [452, 254] on link "Next Level" at bounding box center [443, 249] width 158 height 28
click at [451, 253] on link "Next Level" at bounding box center [443, 249] width 158 height 28
click at [428, 239] on link "Next Level" at bounding box center [443, 249] width 158 height 28
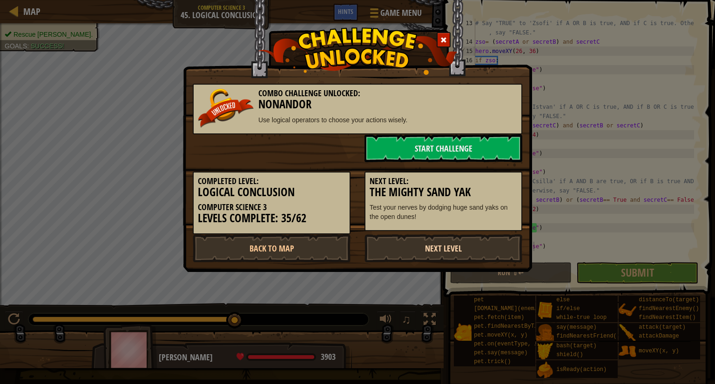
click at [429, 238] on link "Next Level" at bounding box center [443, 249] width 158 height 28
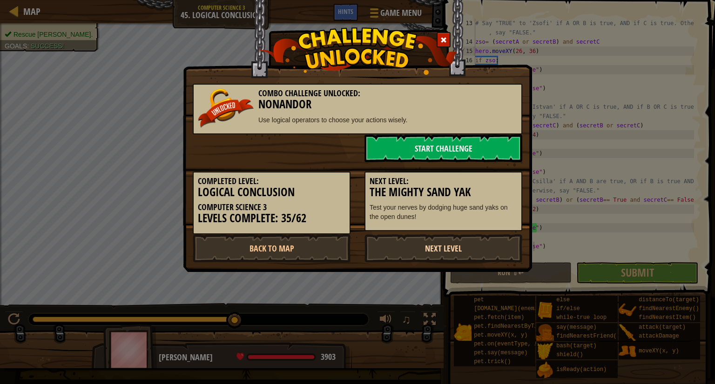
click at [429, 238] on link "Next Level" at bounding box center [443, 249] width 158 height 28
click at [365, 254] on link "Next Level" at bounding box center [443, 249] width 158 height 28
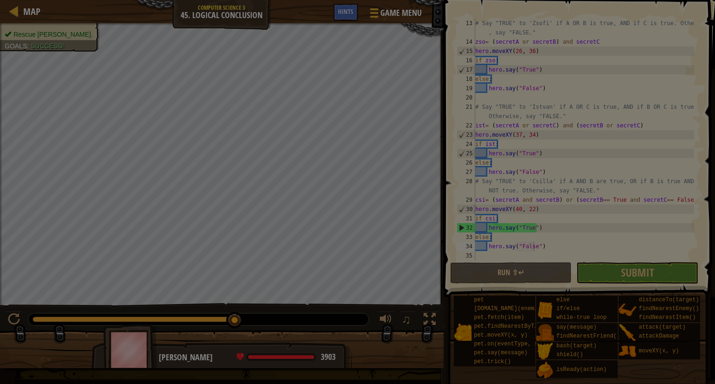
click at [367, 1] on body "Map Computer Science 3 45. Logical Conclusion Game Menu Done Hints 1 הההההההההה…" at bounding box center [357, 0] width 715 height 1
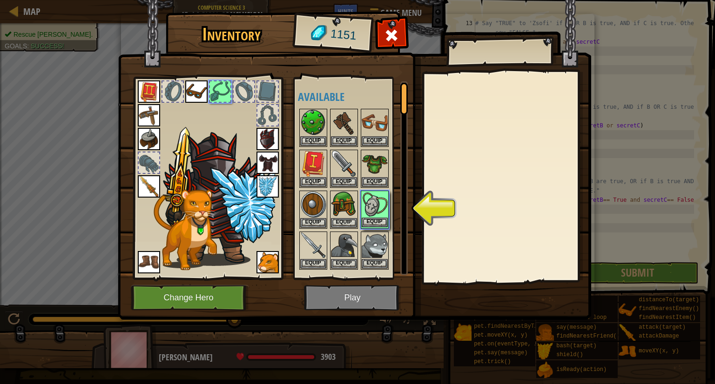
click at [382, 213] on img at bounding box center [375, 205] width 26 height 26
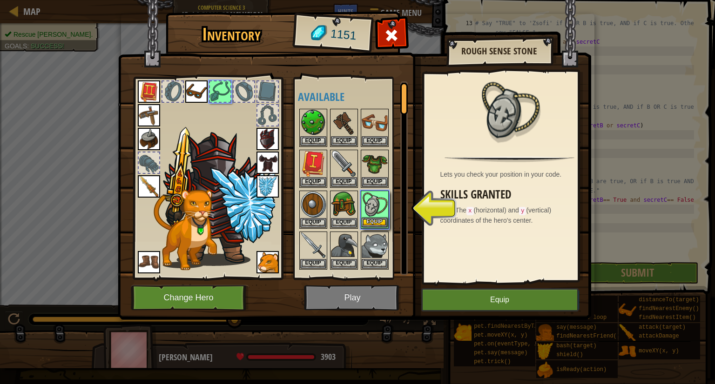
click at [383, 216] on div "Inventory 1151 Available Equip Equip Equip Equip Equip Equip Equip Equip Equip …" at bounding box center [357, 192] width 715 height 384
click at [474, 303] on button "Equip" at bounding box center [499, 300] width 157 height 23
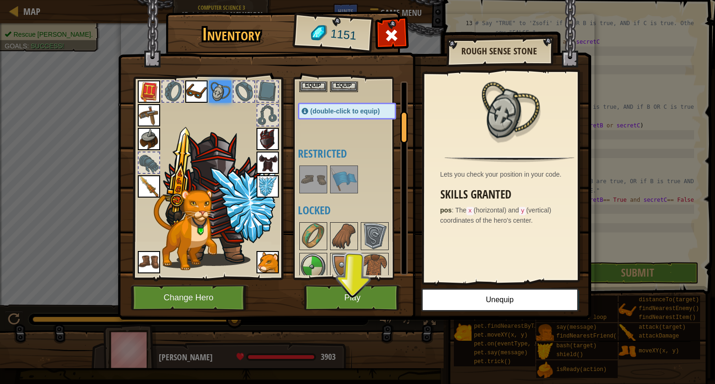
scroll to position [186, 0]
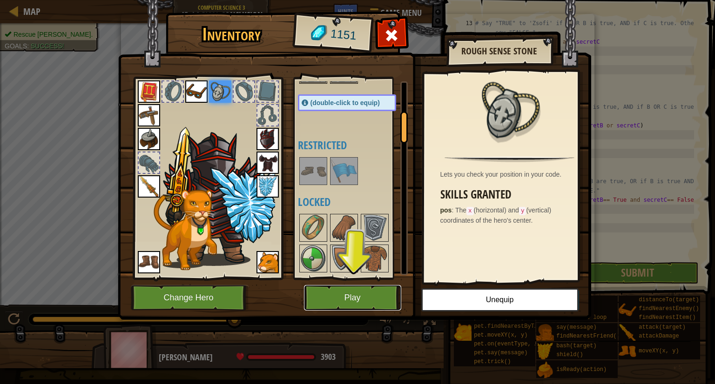
click at [352, 309] on button "Play" at bounding box center [352, 298] width 97 height 26
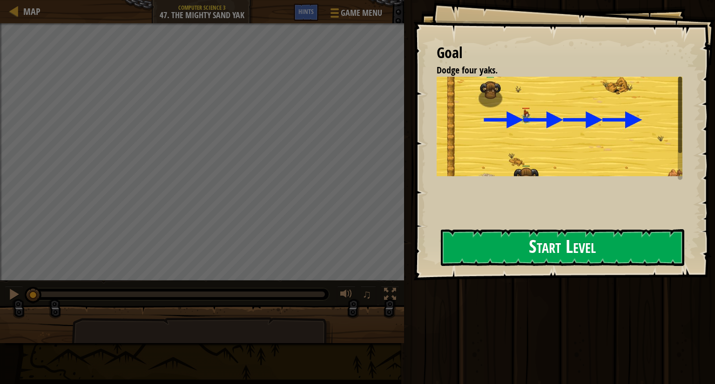
click at [659, 245] on button "Start Level" at bounding box center [562, 247] width 243 height 37
